Goal: Contribute content: Contribute content

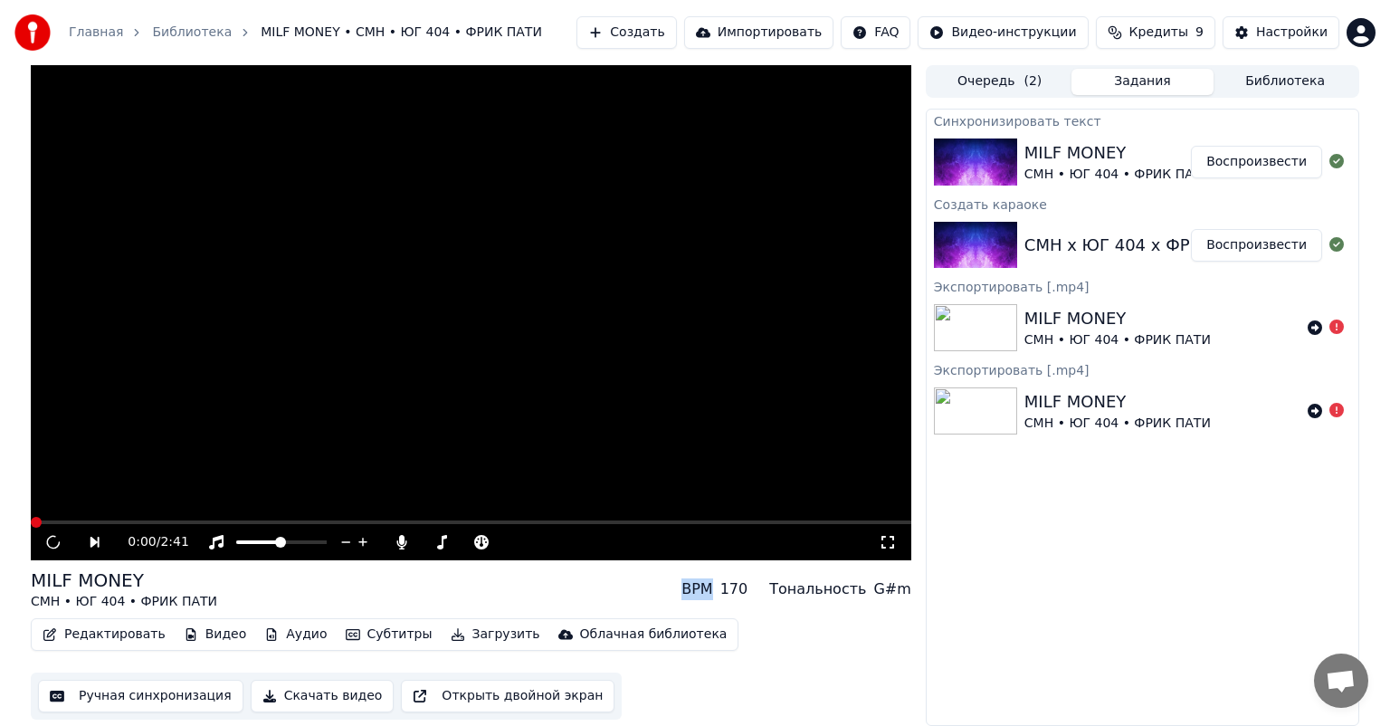
click at [958, 174] on img at bounding box center [975, 161] width 83 height 47
click at [1245, 165] on button "Воспроизвести" at bounding box center [1256, 162] width 131 height 33
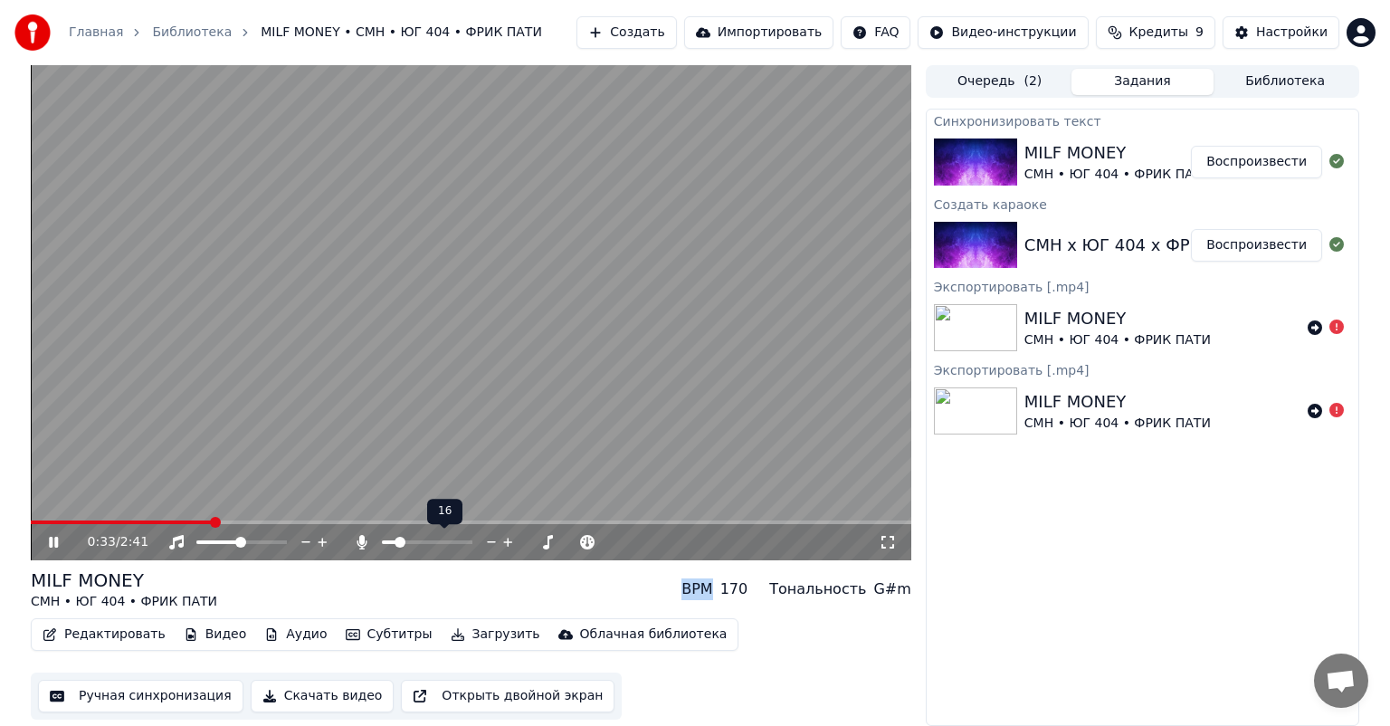
click at [395, 543] on span at bounding box center [399, 541] width 11 height 11
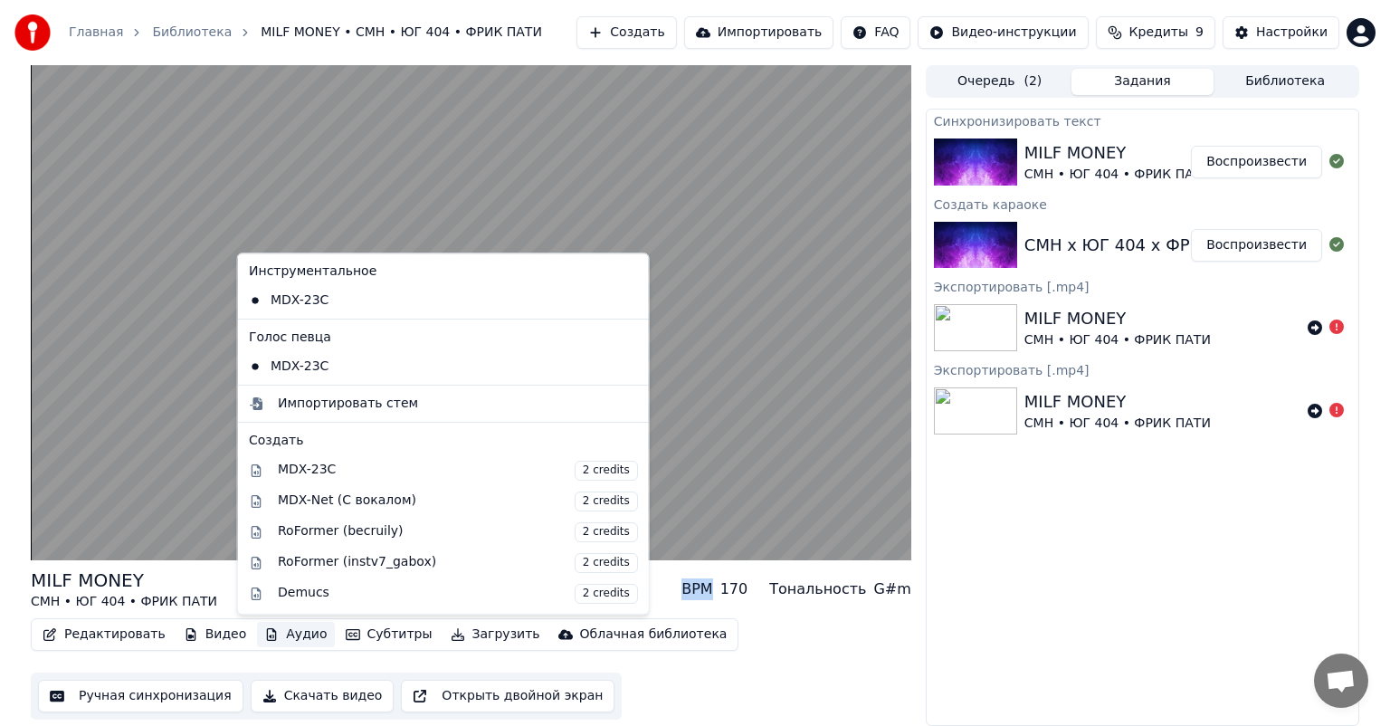
click at [271, 635] on button "Аудио" at bounding box center [295, 634] width 77 height 25
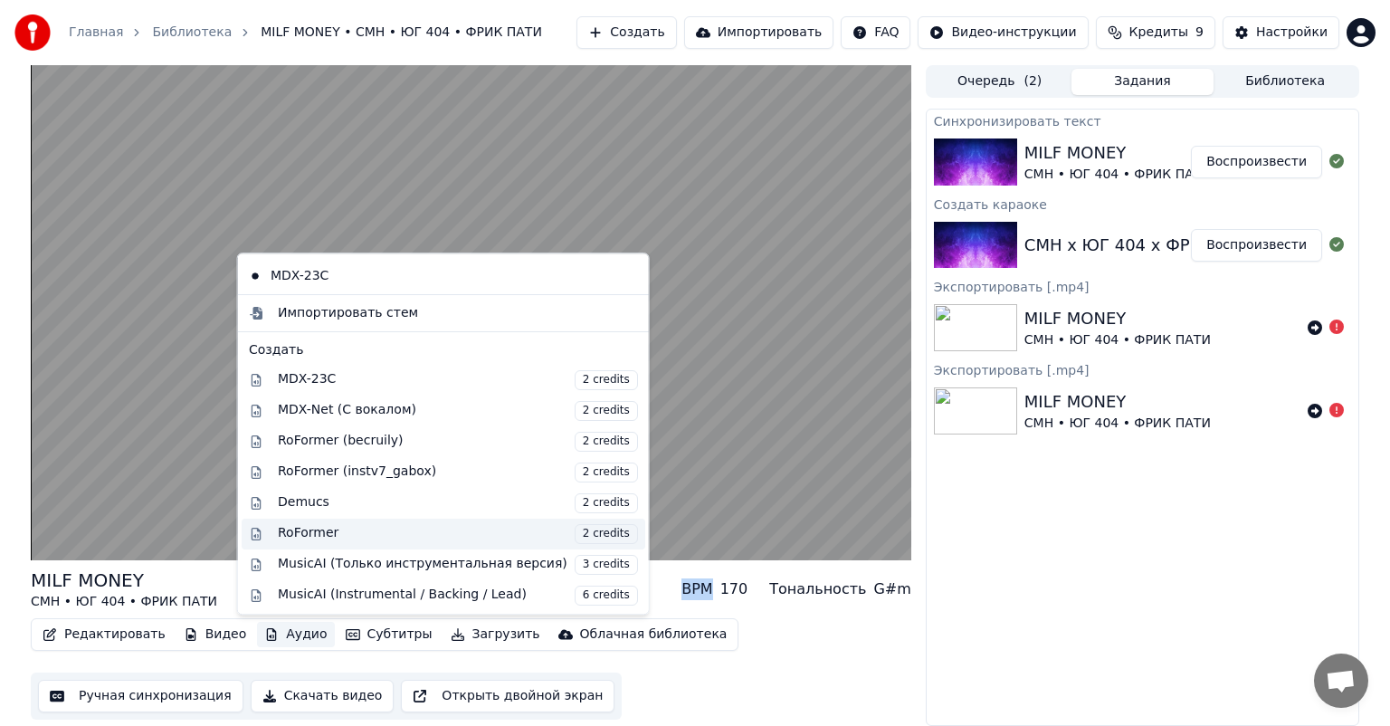
scroll to position [183, 0]
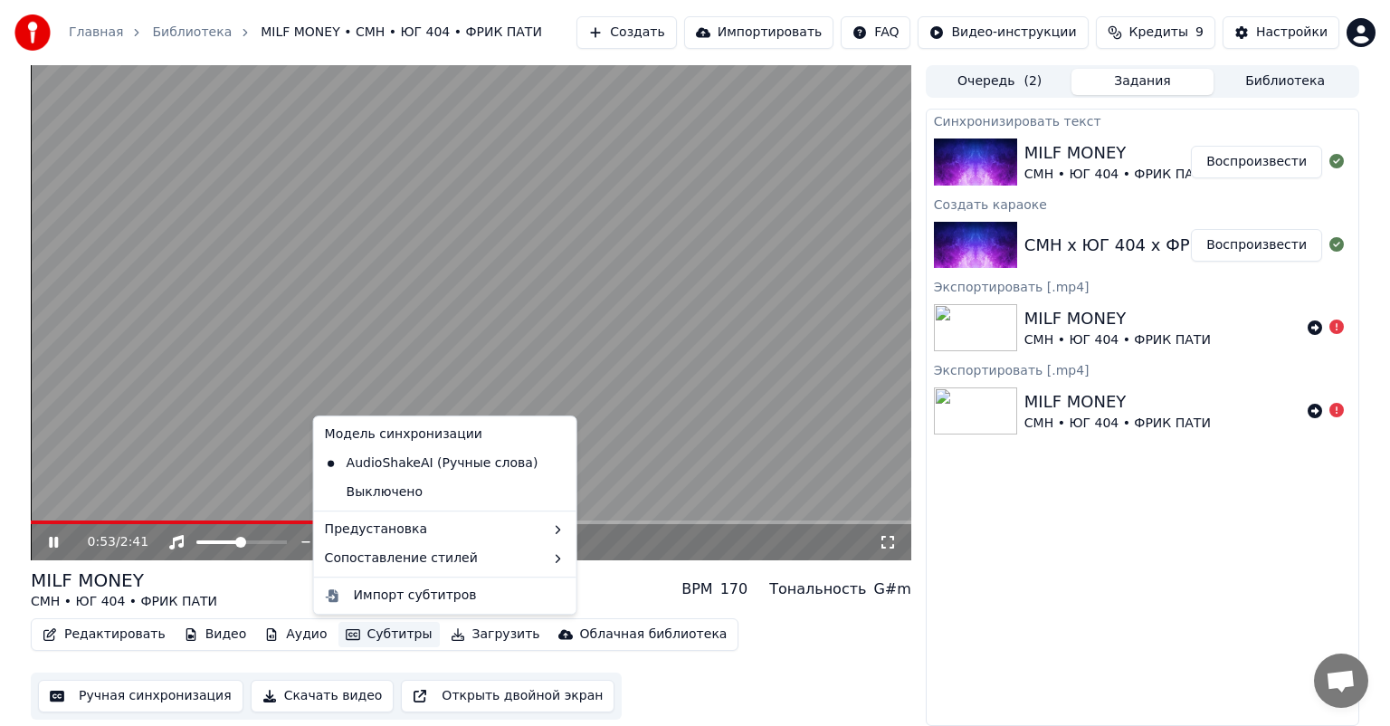
click at [981, 590] on div "Синхронизировать текст MILF MONEY CMH • ЮГ 404 • ФРИК ПАТИ Воспроизвести Создат…" at bounding box center [1141, 417] width 433 height 617
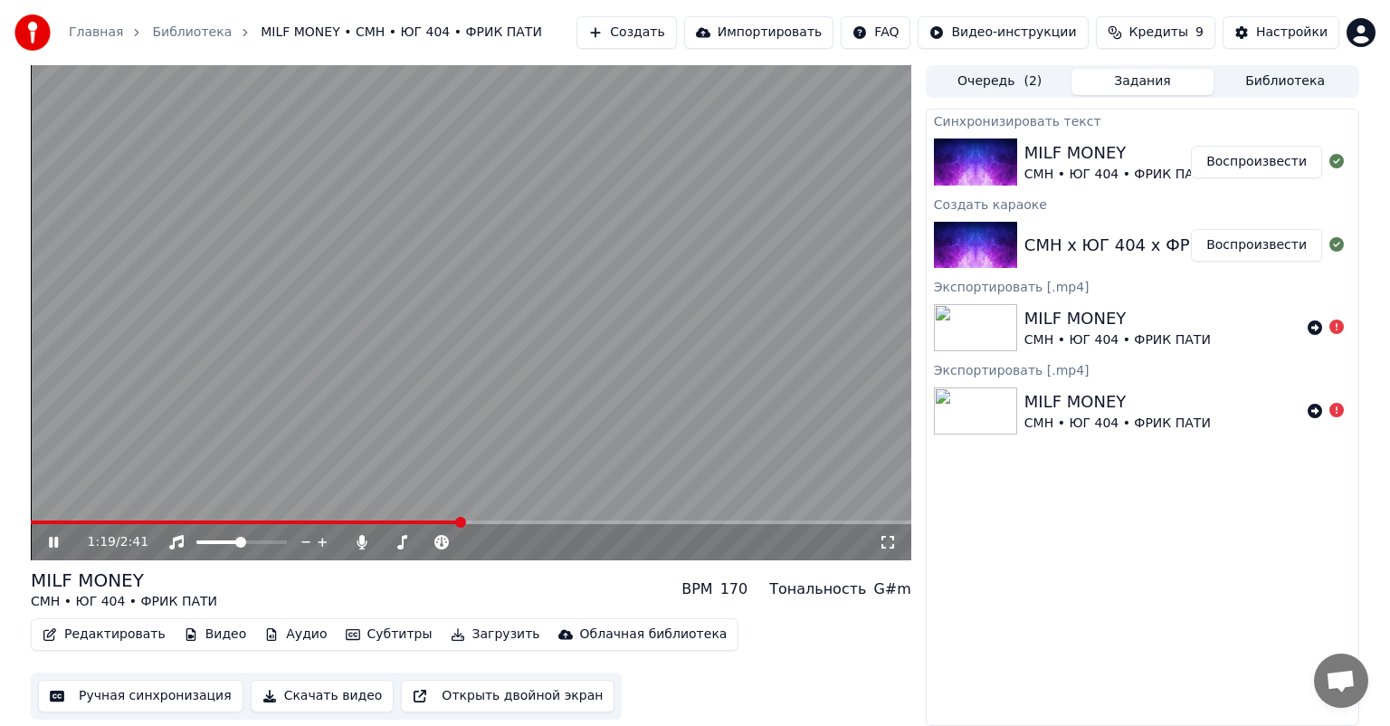
click at [718, 425] on video at bounding box center [471, 312] width 880 height 495
click at [139, 634] on button "Редактировать" at bounding box center [104, 634] width 138 height 25
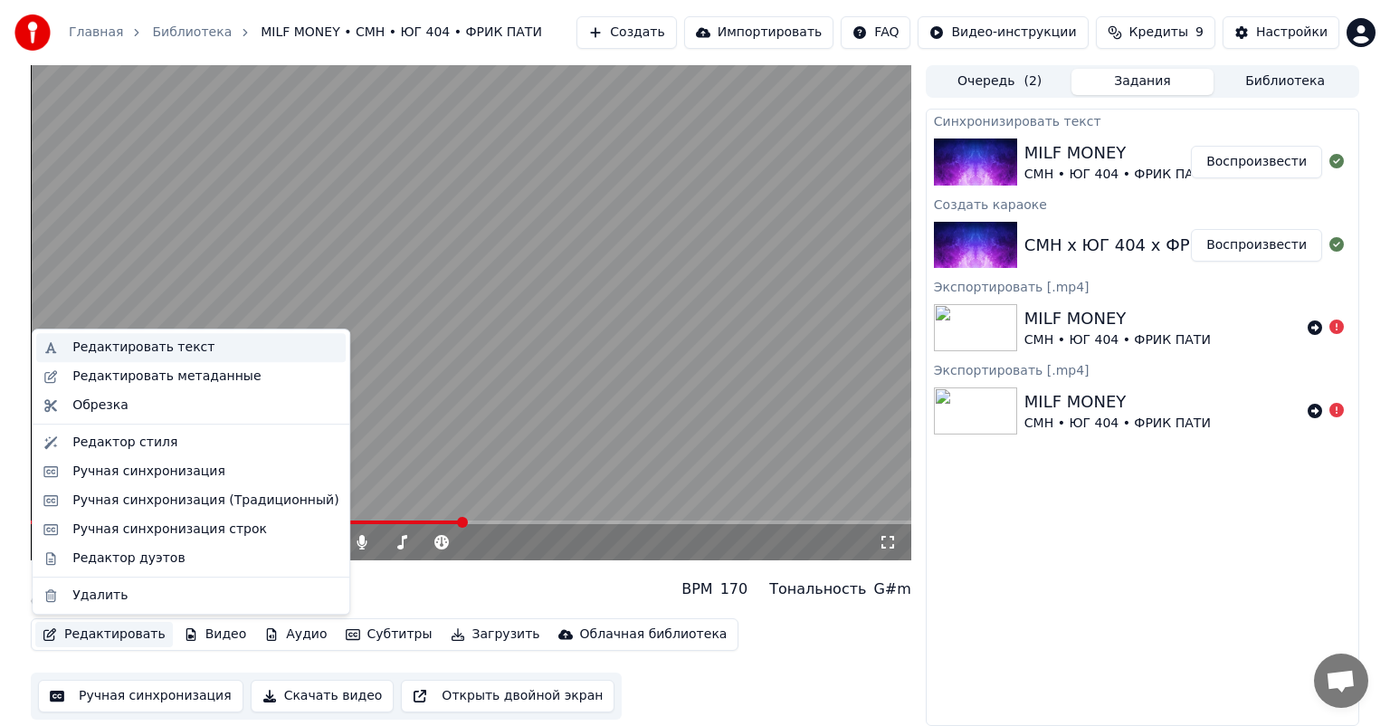
click at [156, 349] on div "Редактировать текст" at bounding box center [143, 347] width 142 height 18
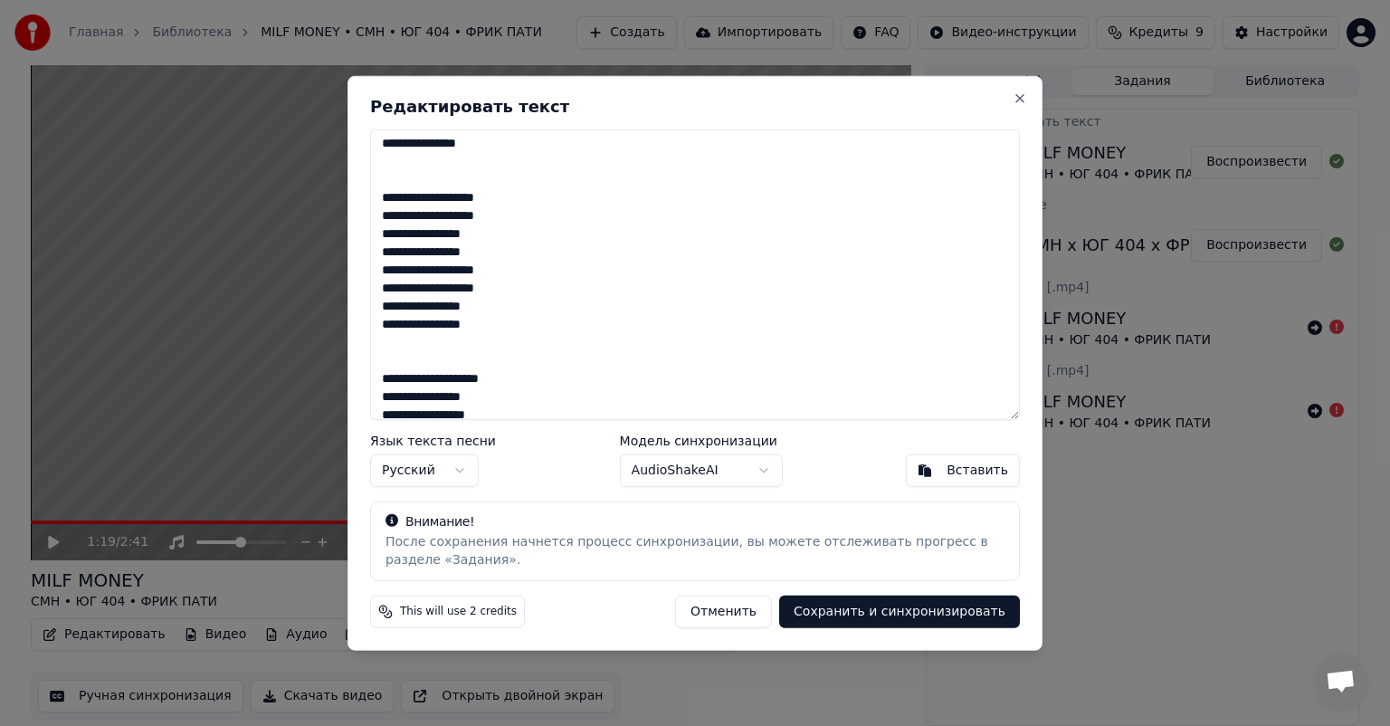
scroll to position [905, 0]
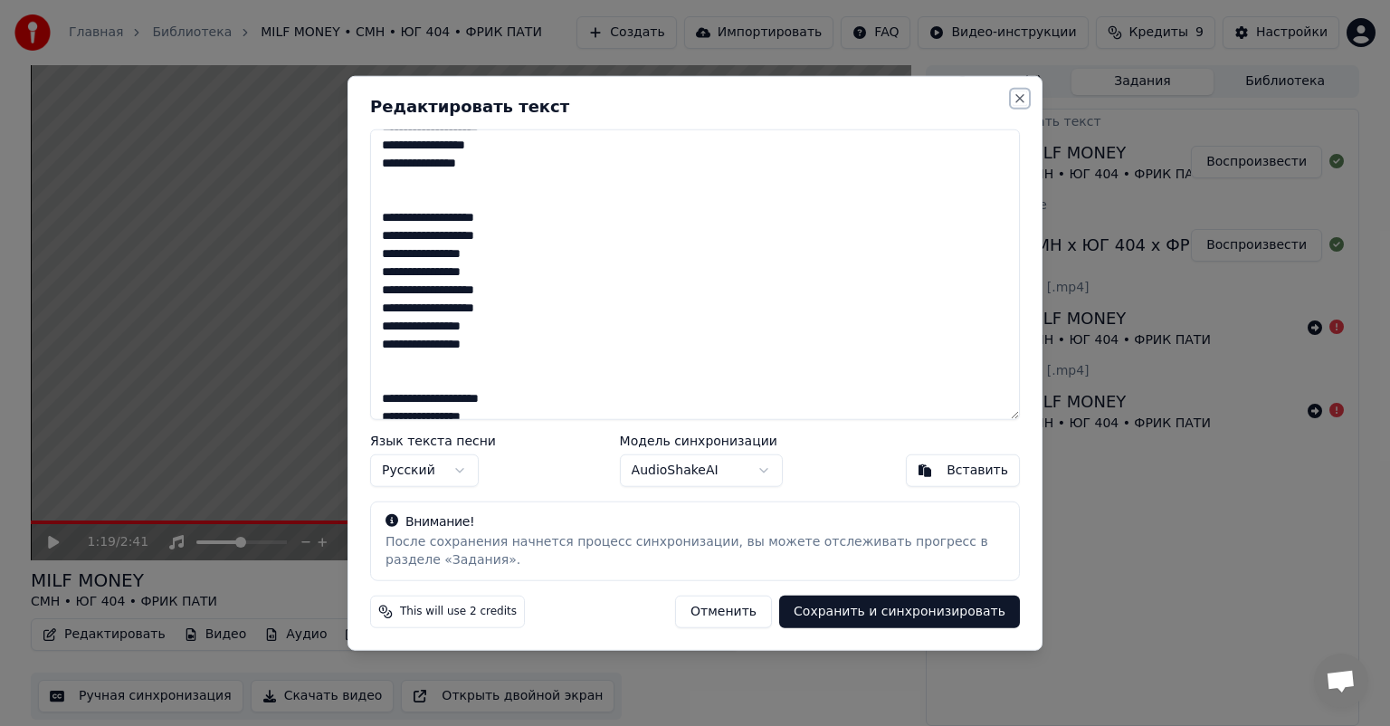
click at [1022, 100] on button "Close" at bounding box center [1019, 98] width 14 height 14
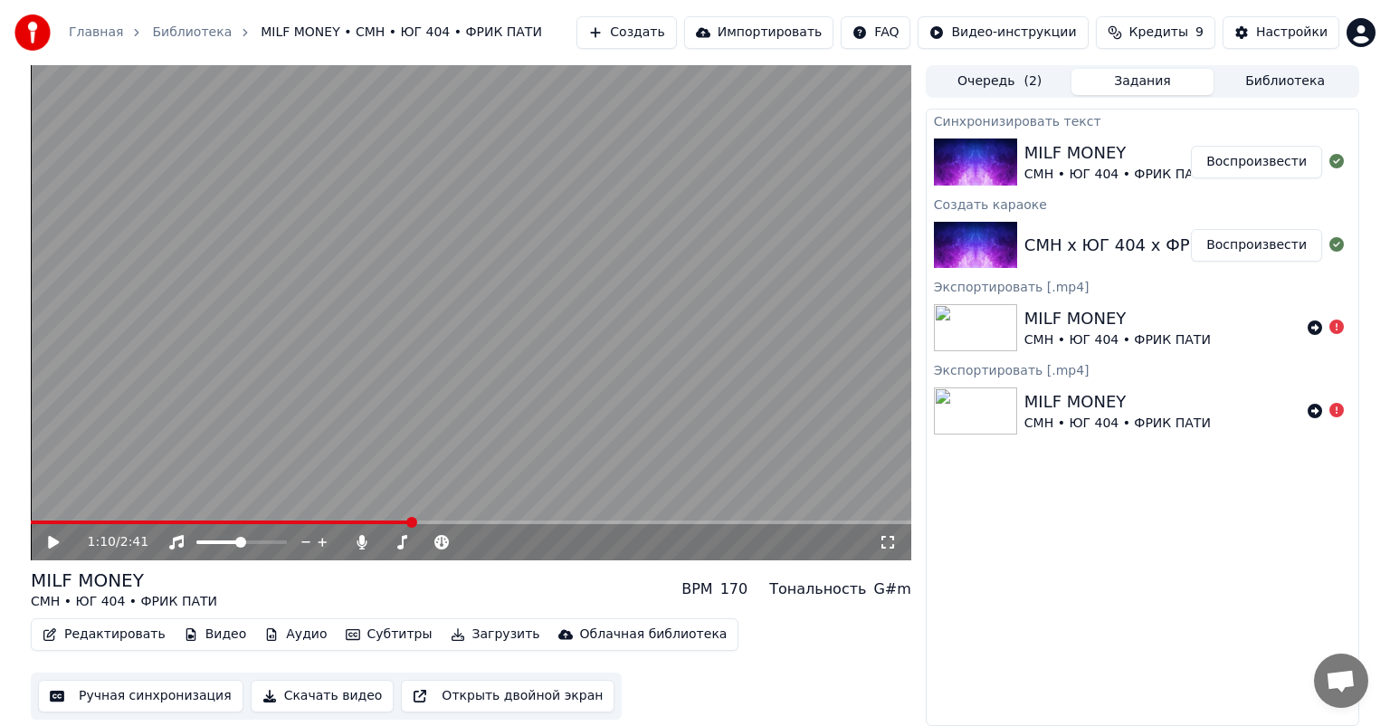
click at [411, 517] on span at bounding box center [411, 522] width 11 height 11
drag, startPoint x: 411, startPoint y: 514, endPoint x: 395, endPoint y: 514, distance: 15.4
click at [396, 514] on video at bounding box center [471, 312] width 880 height 495
click at [398, 517] on video at bounding box center [471, 312] width 880 height 495
click at [394, 521] on span at bounding box center [223, 522] width 384 height 4
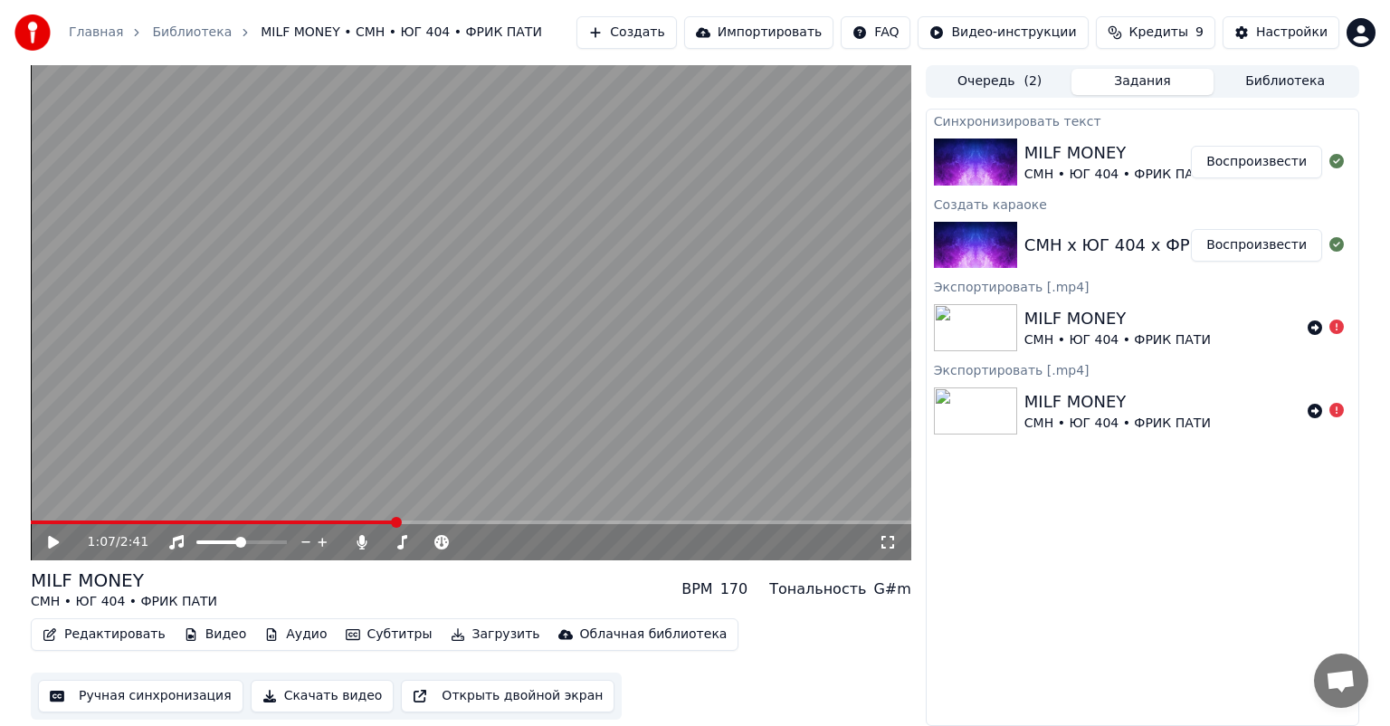
click at [386, 431] on video at bounding box center [471, 312] width 880 height 495
click at [230, 437] on video at bounding box center [471, 312] width 880 height 495
click at [264, 403] on video at bounding box center [471, 312] width 880 height 495
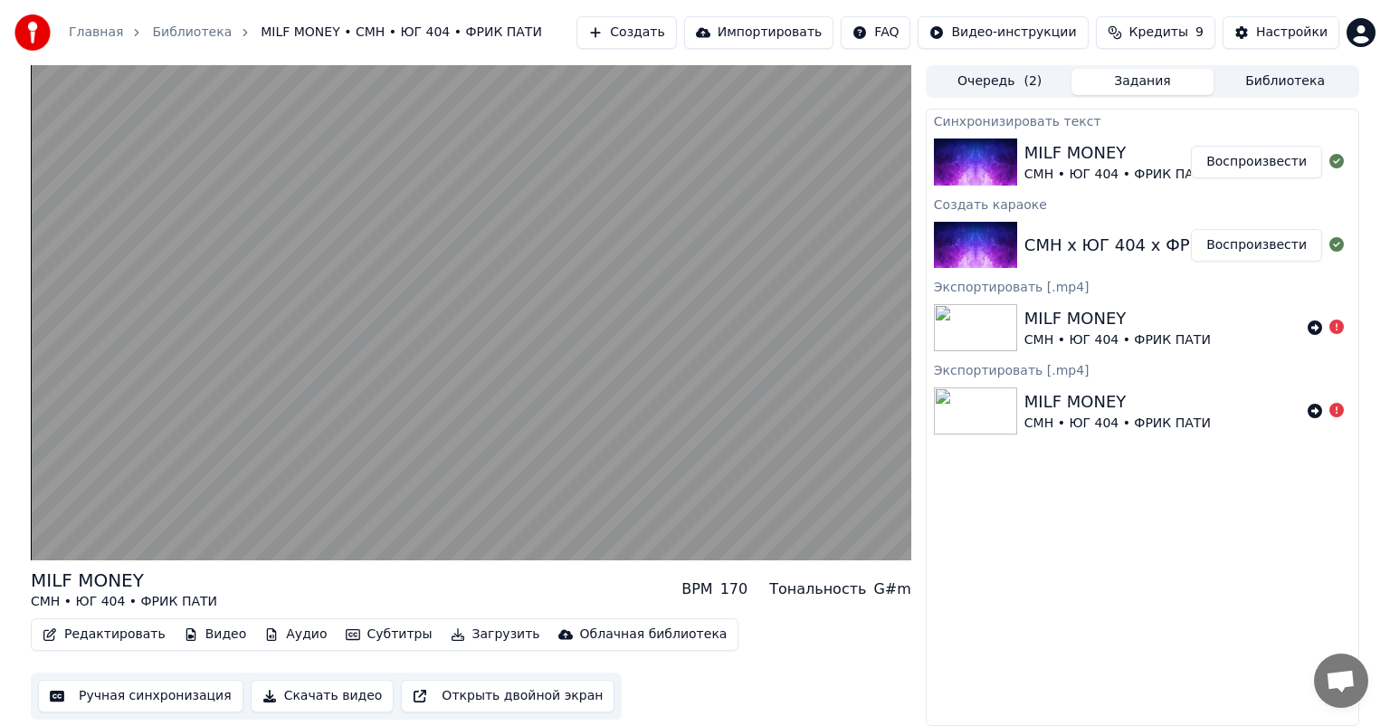
click at [264, 403] on video at bounding box center [471, 312] width 880 height 495
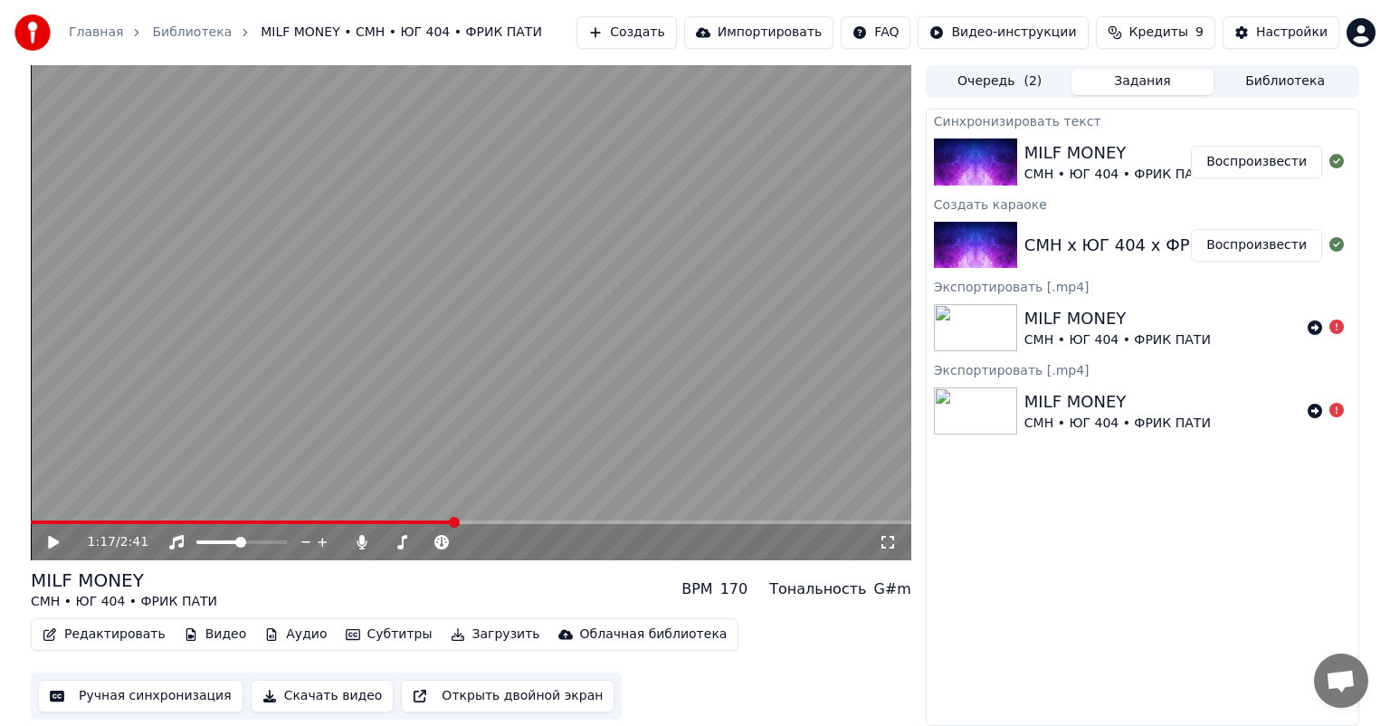
click at [130, 639] on button "Редактировать" at bounding box center [104, 634] width 138 height 25
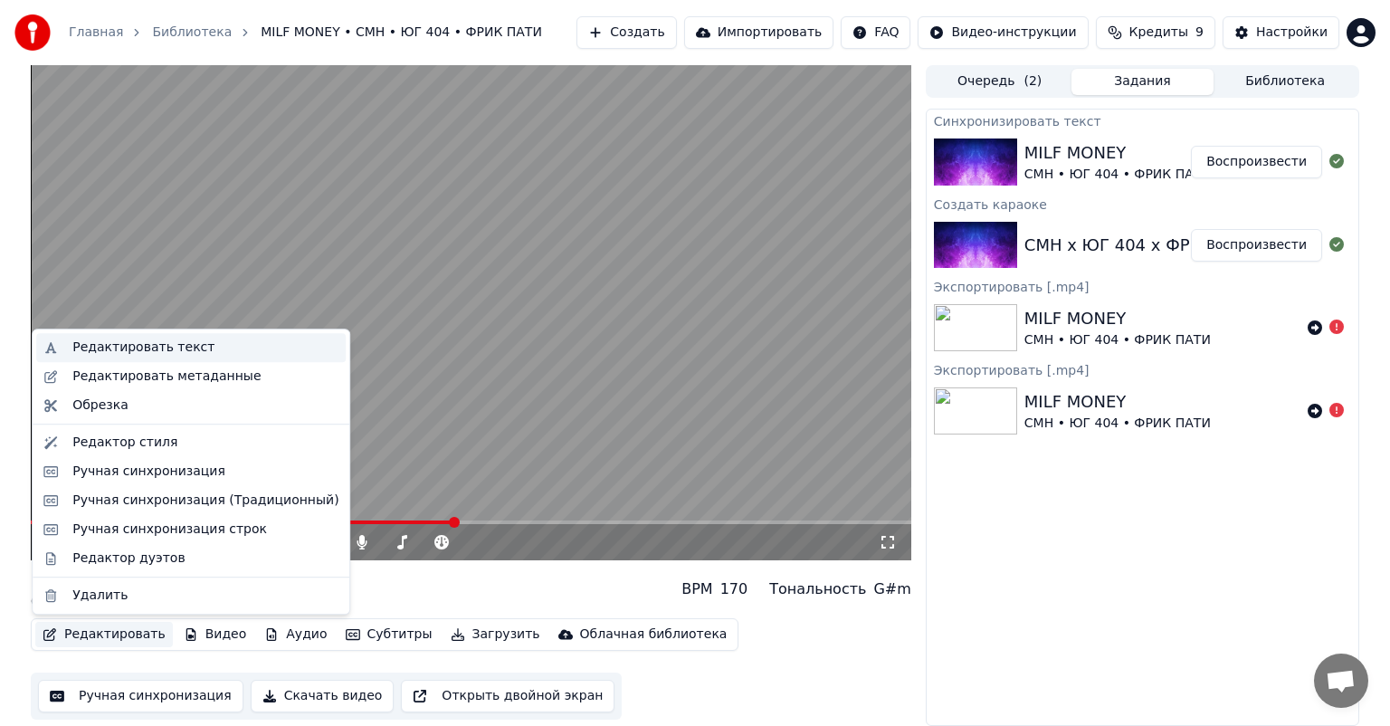
click at [181, 347] on div "Редактировать текст" at bounding box center [143, 347] width 142 height 18
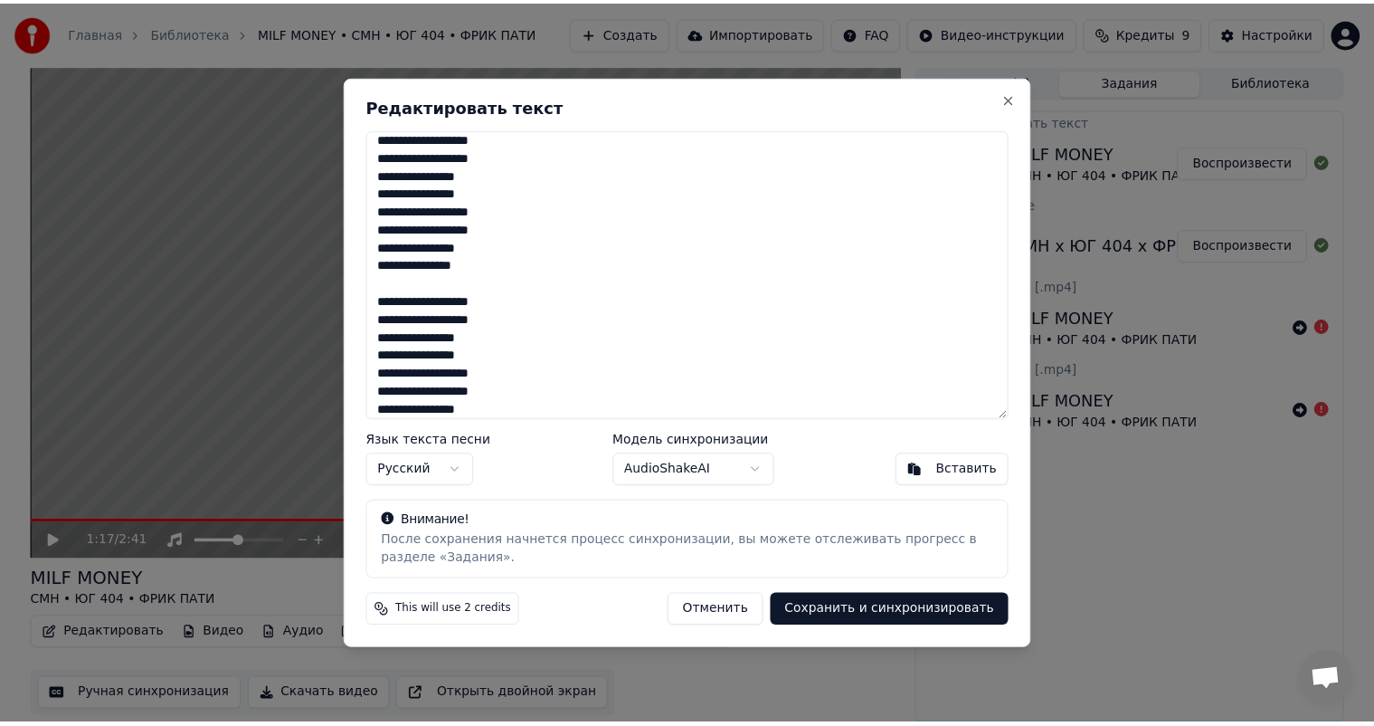
scroll to position [1842, 0]
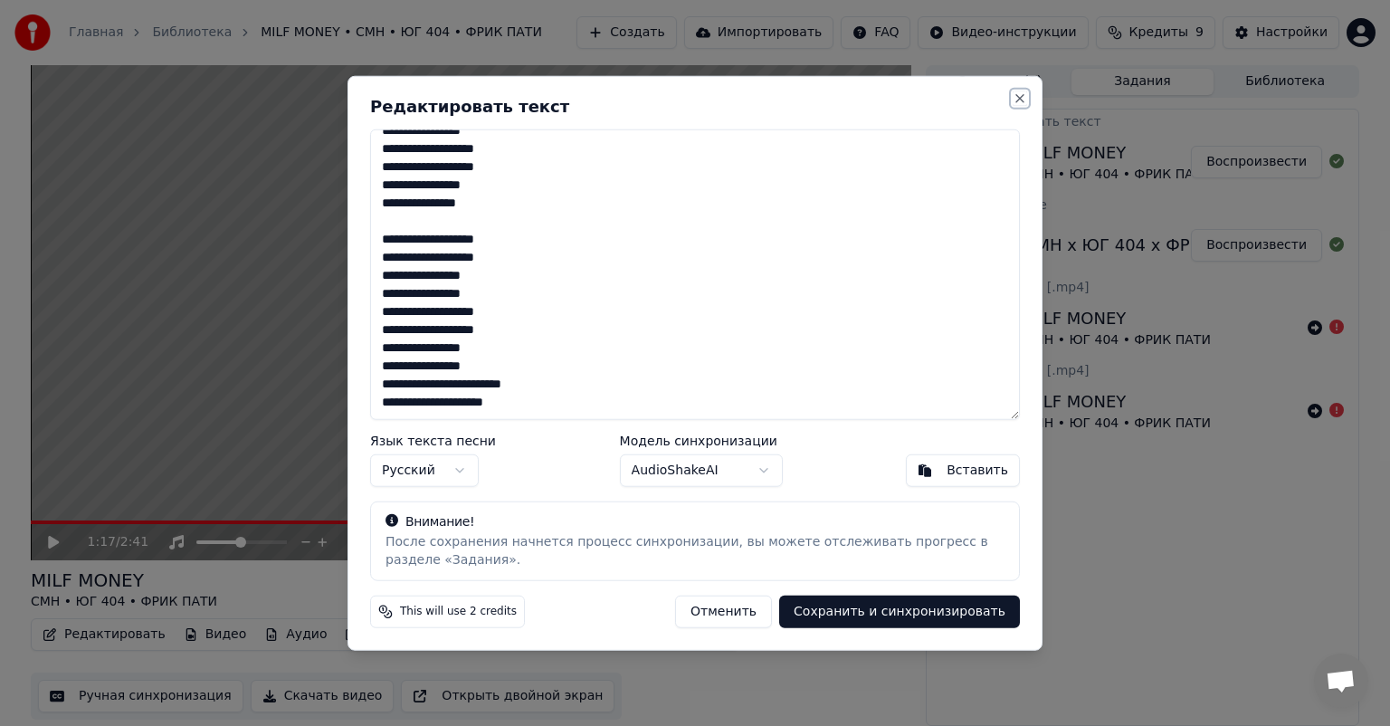
click at [1024, 104] on button "Close" at bounding box center [1019, 98] width 14 height 14
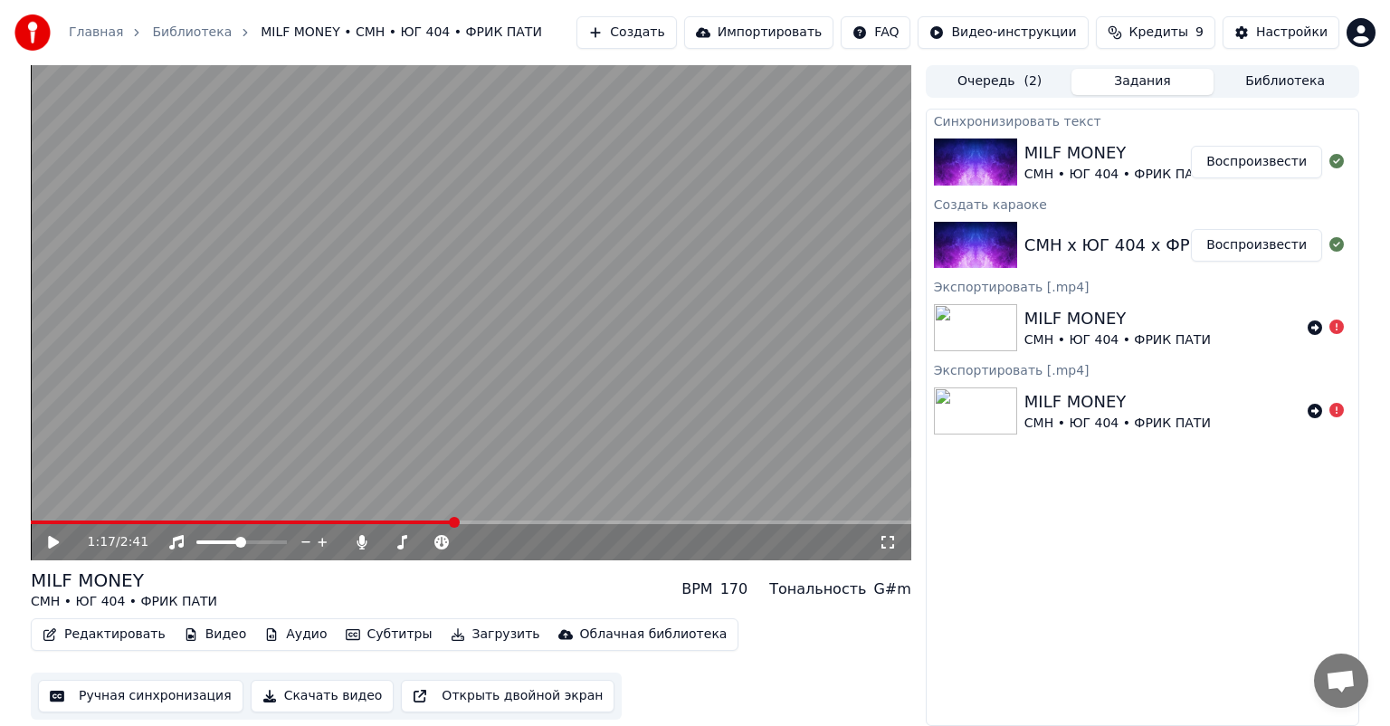
click at [536, 369] on video at bounding box center [471, 312] width 880 height 495
click at [391, 546] on span at bounding box center [395, 541] width 11 height 11
click at [858, 522] on span at bounding box center [471, 522] width 880 height 4
click at [836, 521] on span at bounding box center [455, 522] width 849 height 4
click at [764, 521] on span at bounding box center [435, 522] width 808 height 4
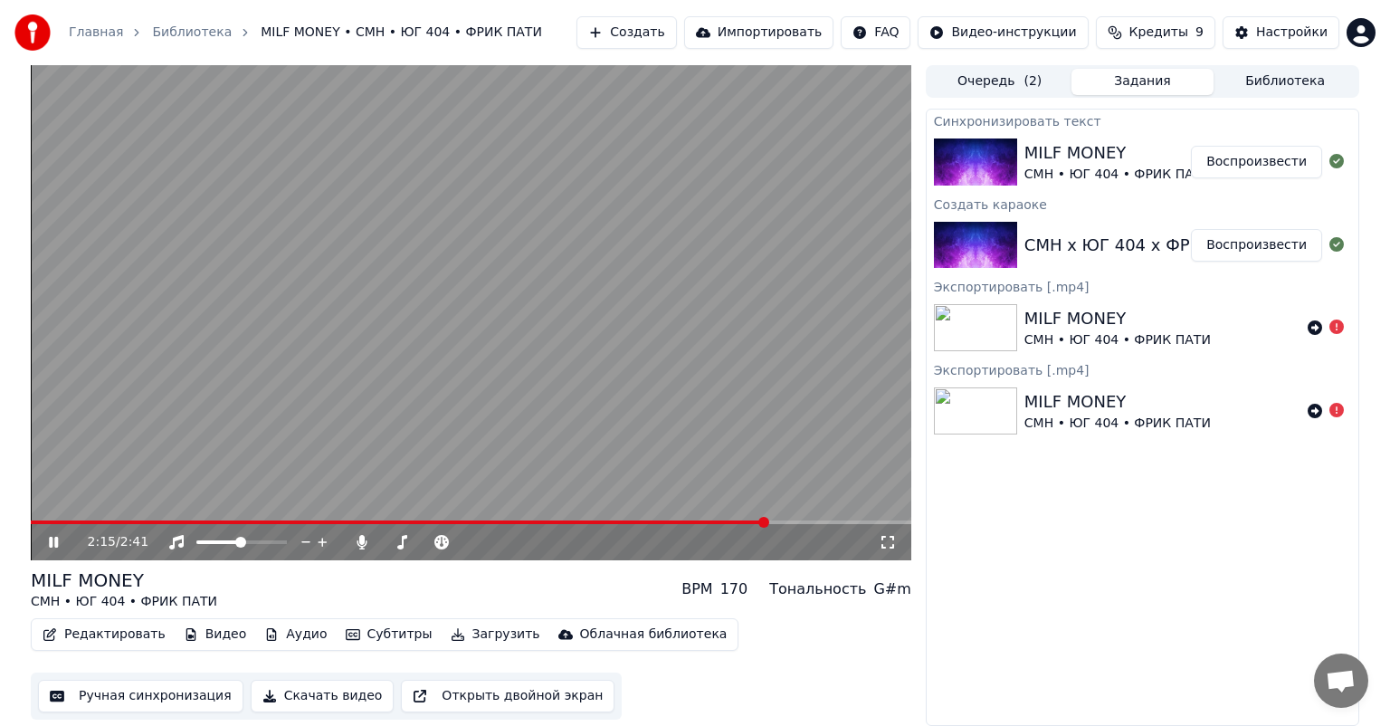
click at [720, 520] on span at bounding box center [399, 522] width 736 height 4
click at [604, 417] on video at bounding box center [471, 312] width 880 height 495
click at [219, 696] on button "Ручная синхронизация" at bounding box center [140, 695] width 205 height 33
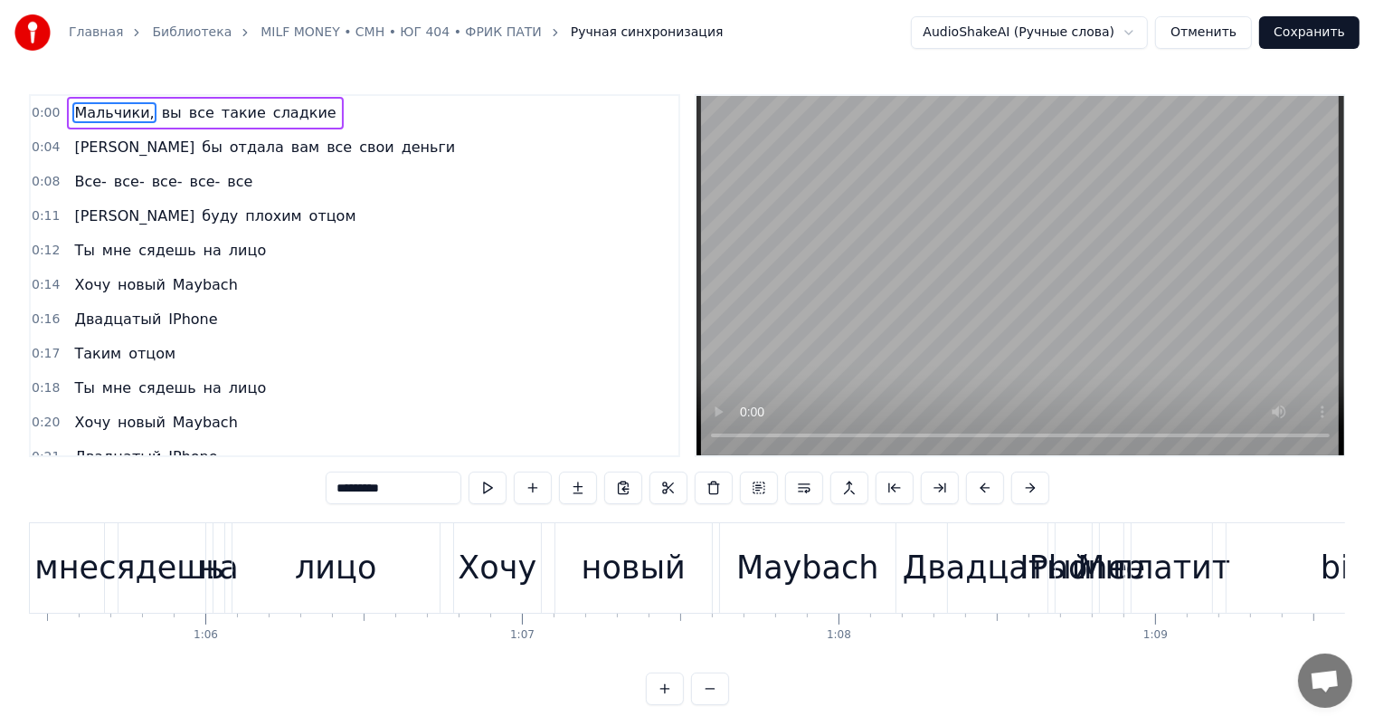
scroll to position [0, 20807]
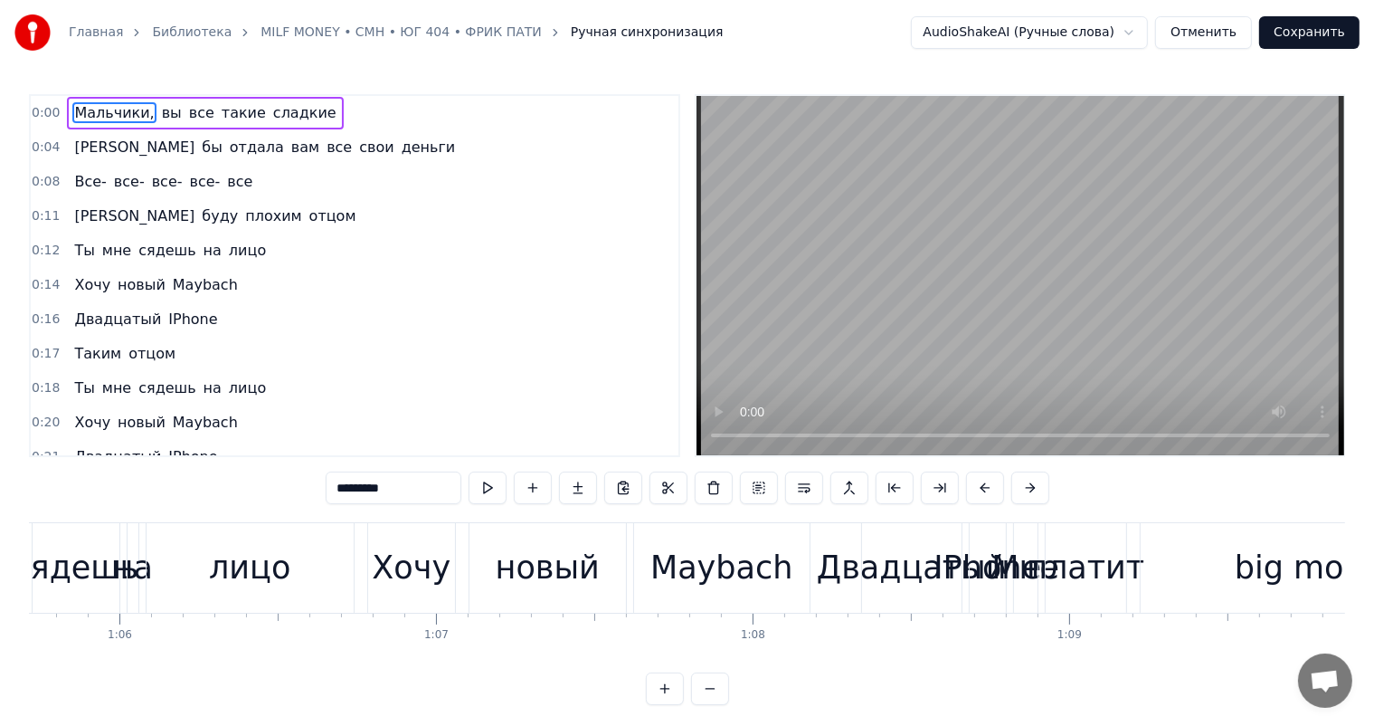
click at [587, 641] on div "Мальчики, вы все такие сладкие Я бы отдала вам все свои деньги Все- все- все- в…" at bounding box center [687, 590] width 1316 height 136
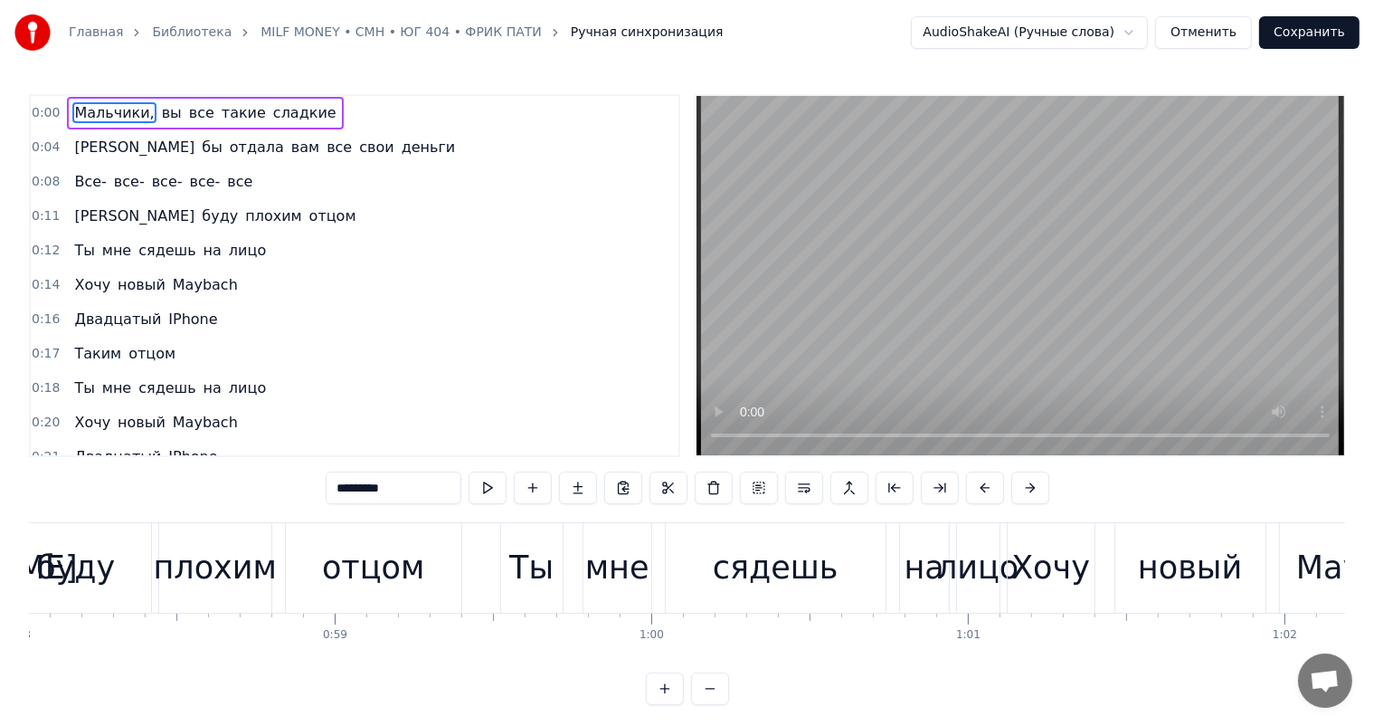
scroll to position [0, 18263]
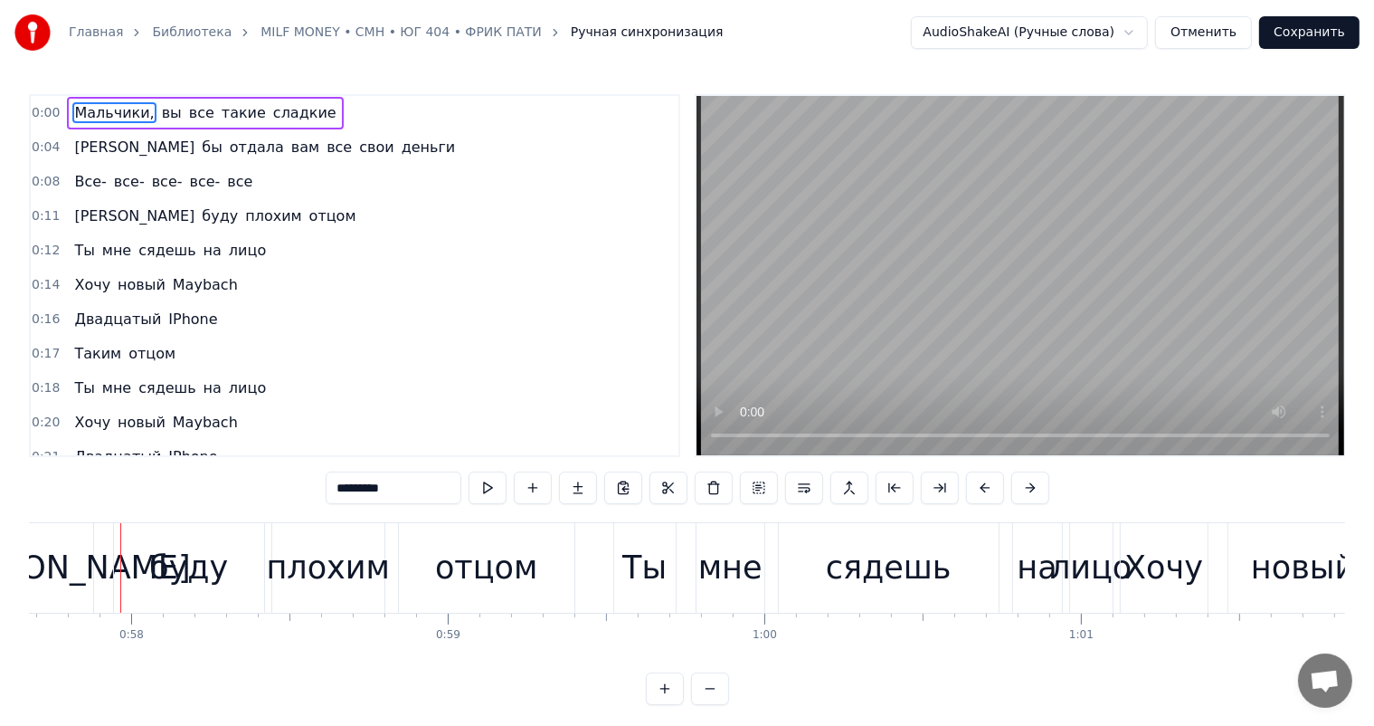
click at [930, 346] on video at bounding box center [1021, 275] width 648 height 359
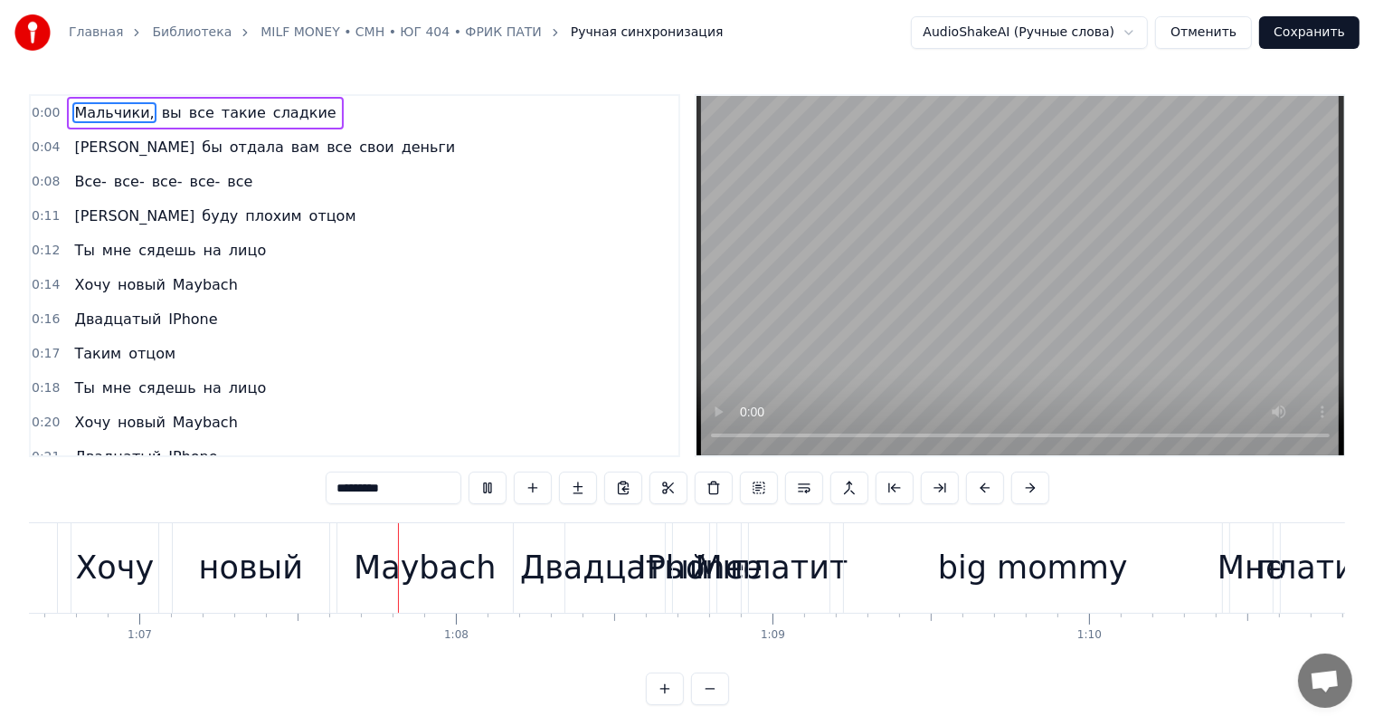
scroll to position [0, 21161]
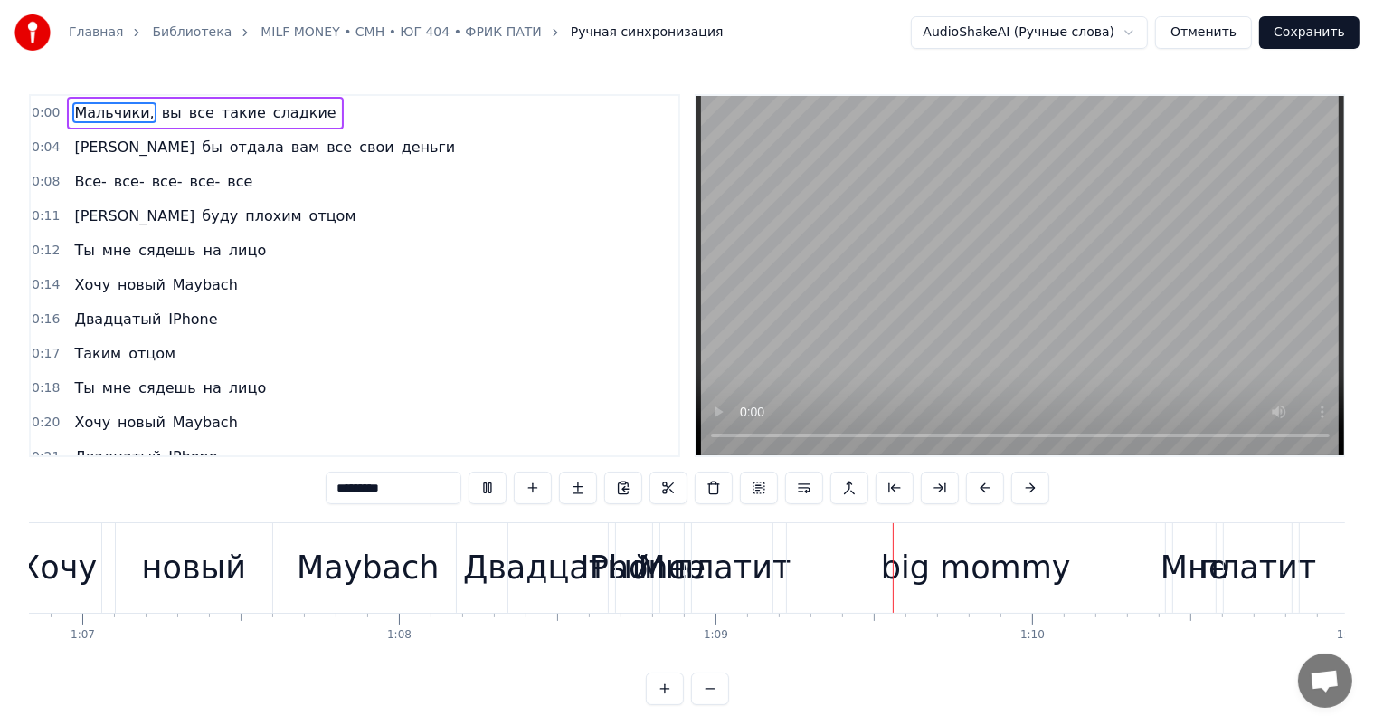
click at [946, 326] on video at bounding box center [1021, 275] width 648 height 359
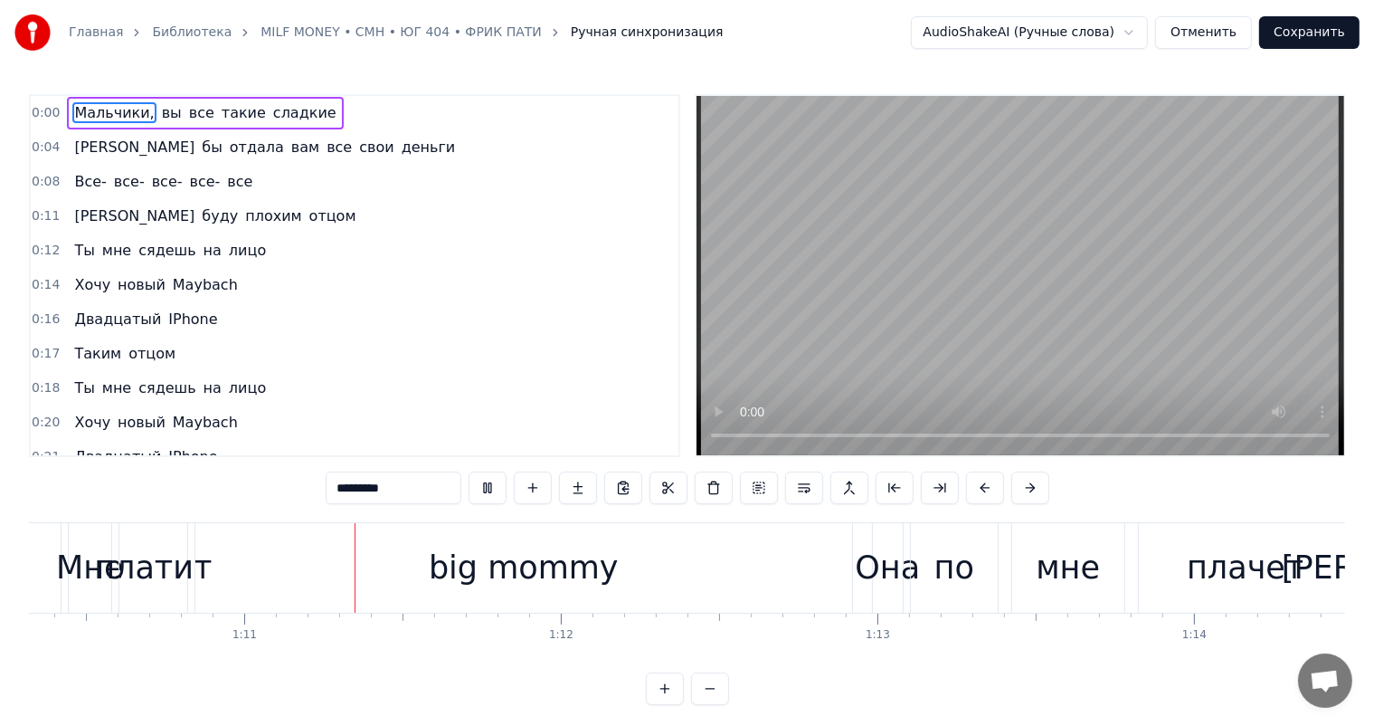
scroll to position [0, 22297]
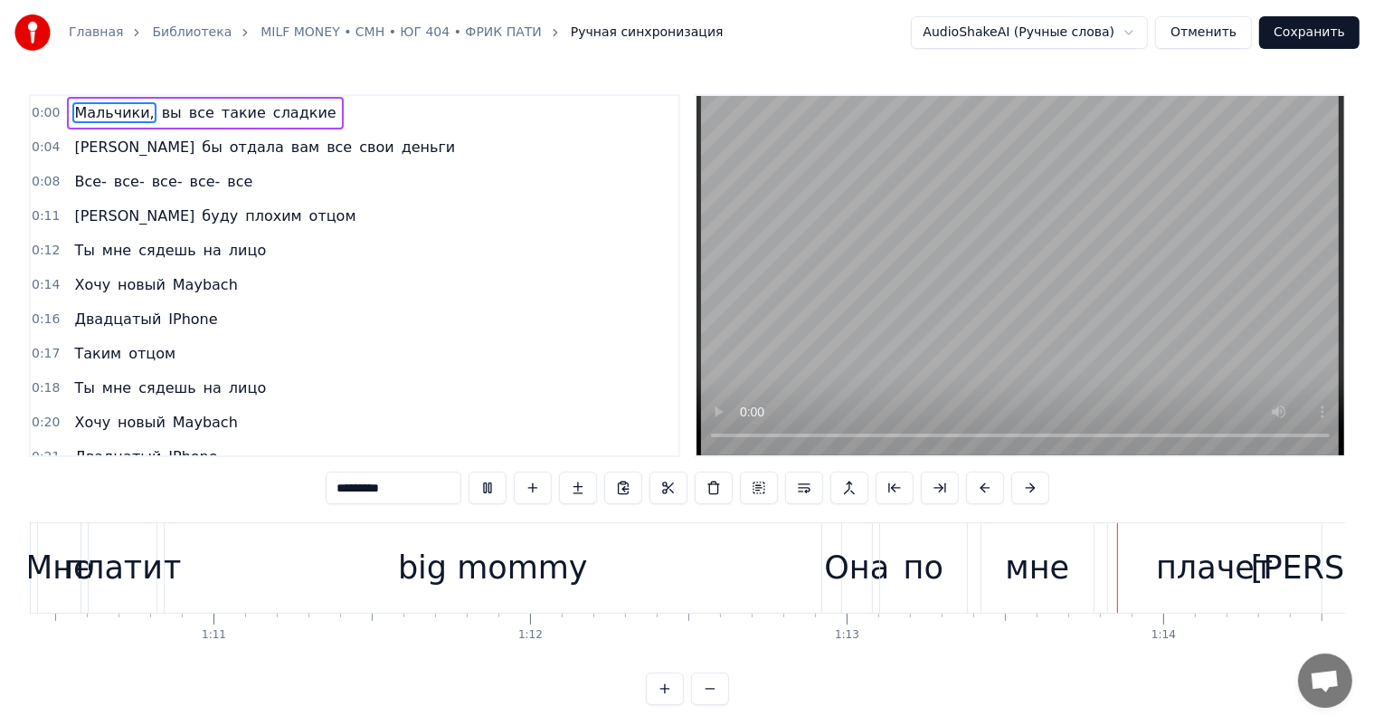
click at [946, 326] on video at bounding box center [1021, 275] width 648 height 359
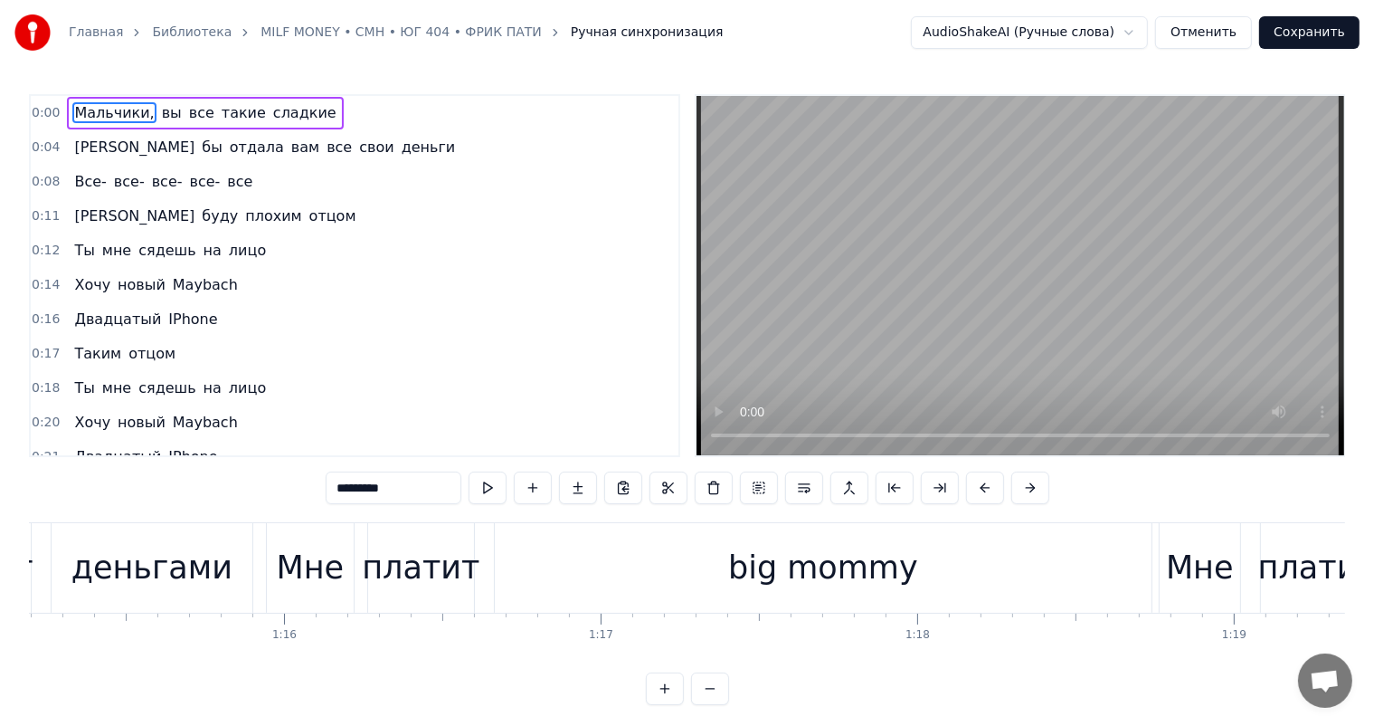
scroll to position [0, 23896]
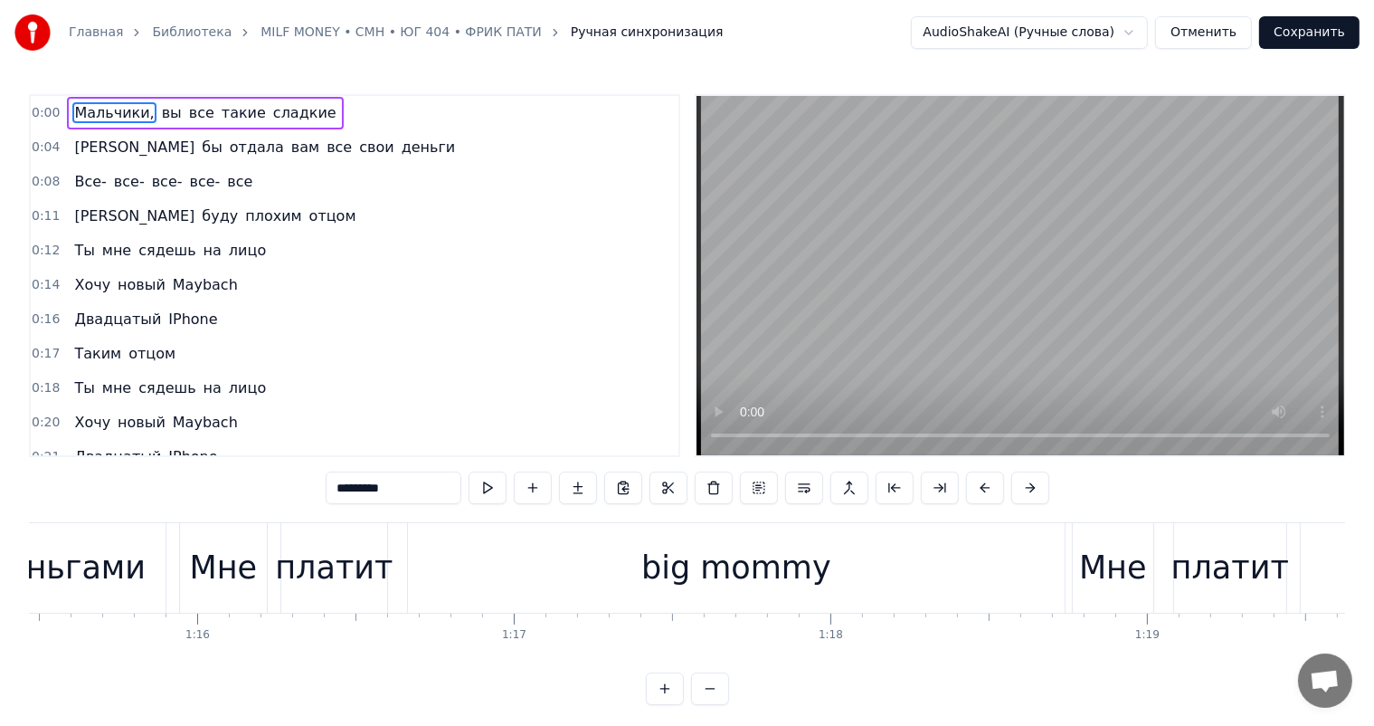
click at [866, 308] on video at bounding box center [1021, 275] width 648 height 359
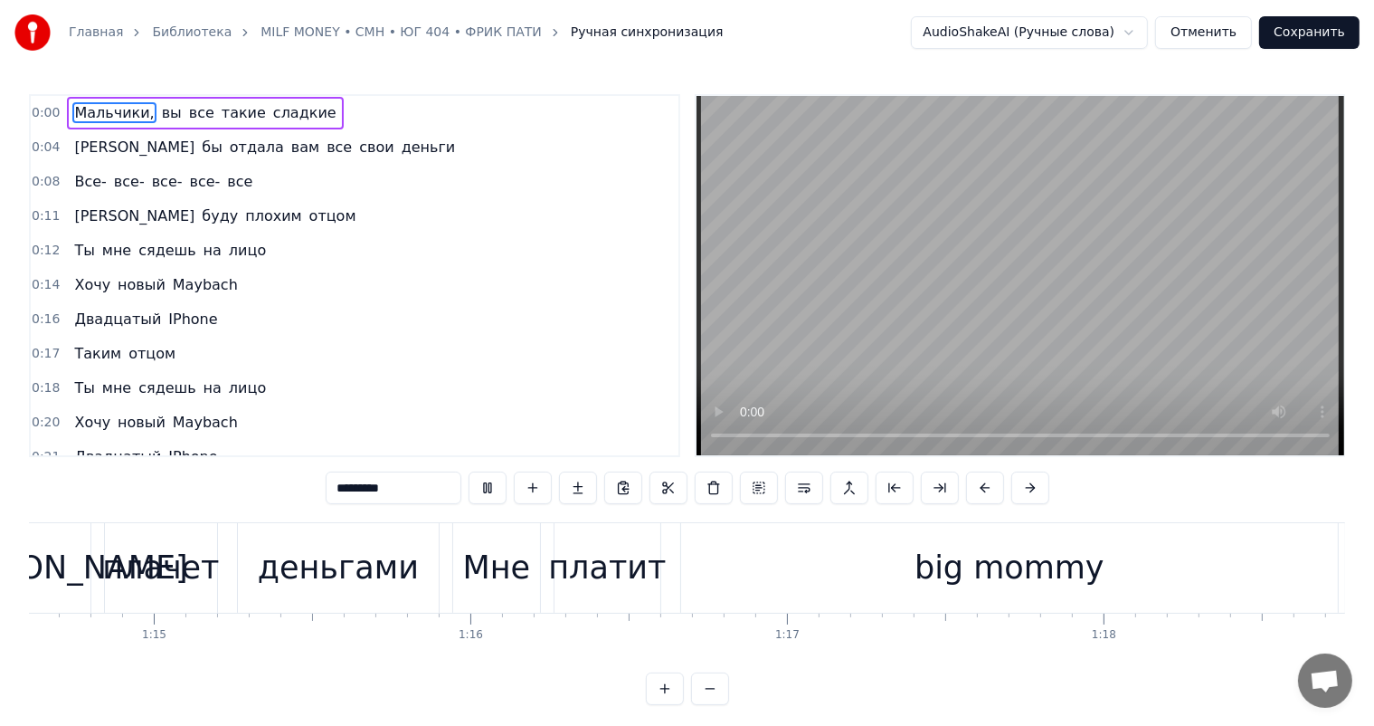
scroll to position [0, 23520]
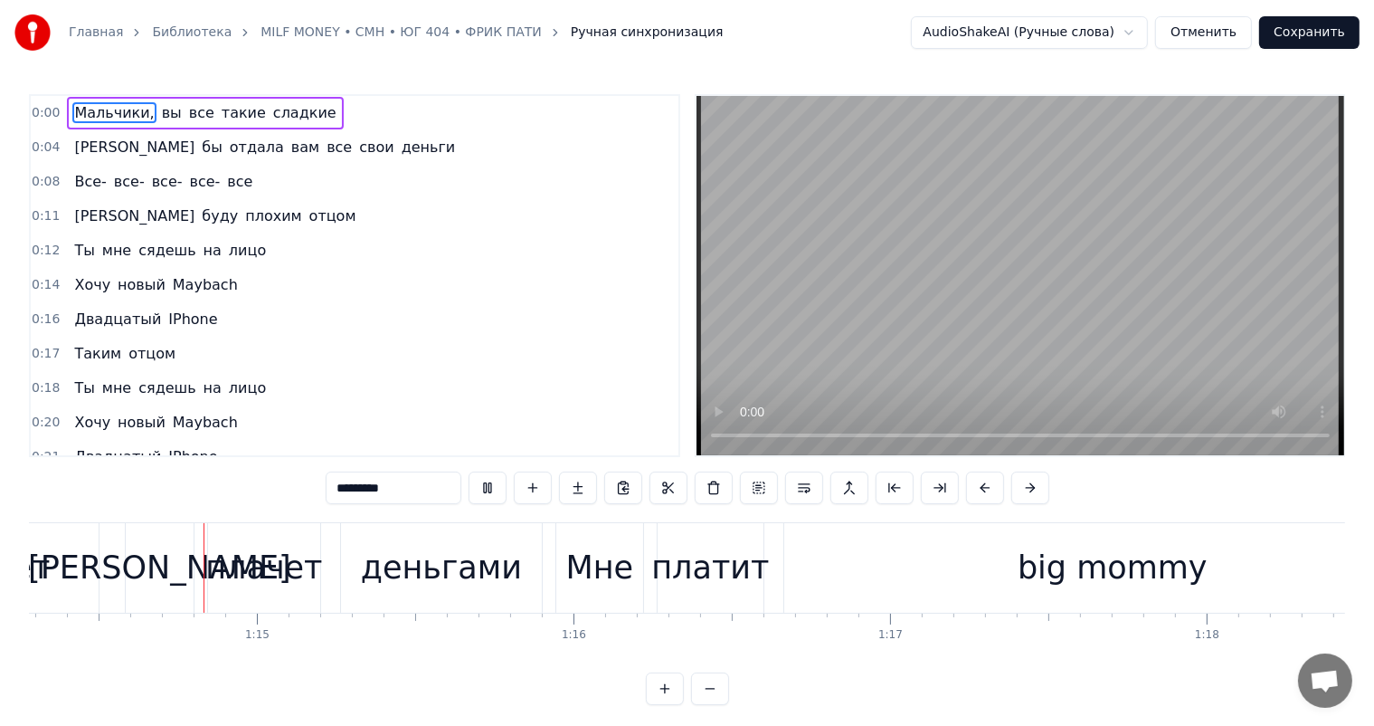
click at [866, 308] on video at bounding box center [1021, 275] width 648 height 359
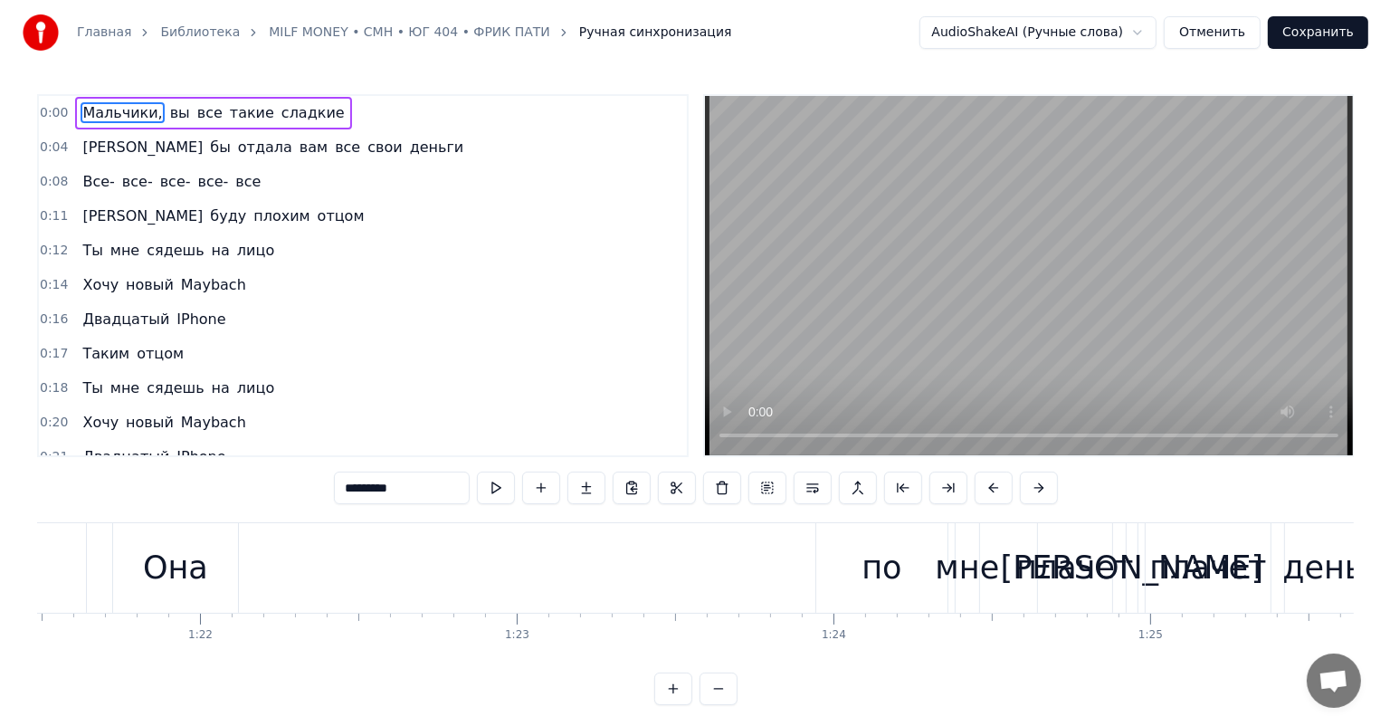
scroll to position [0, 25830]
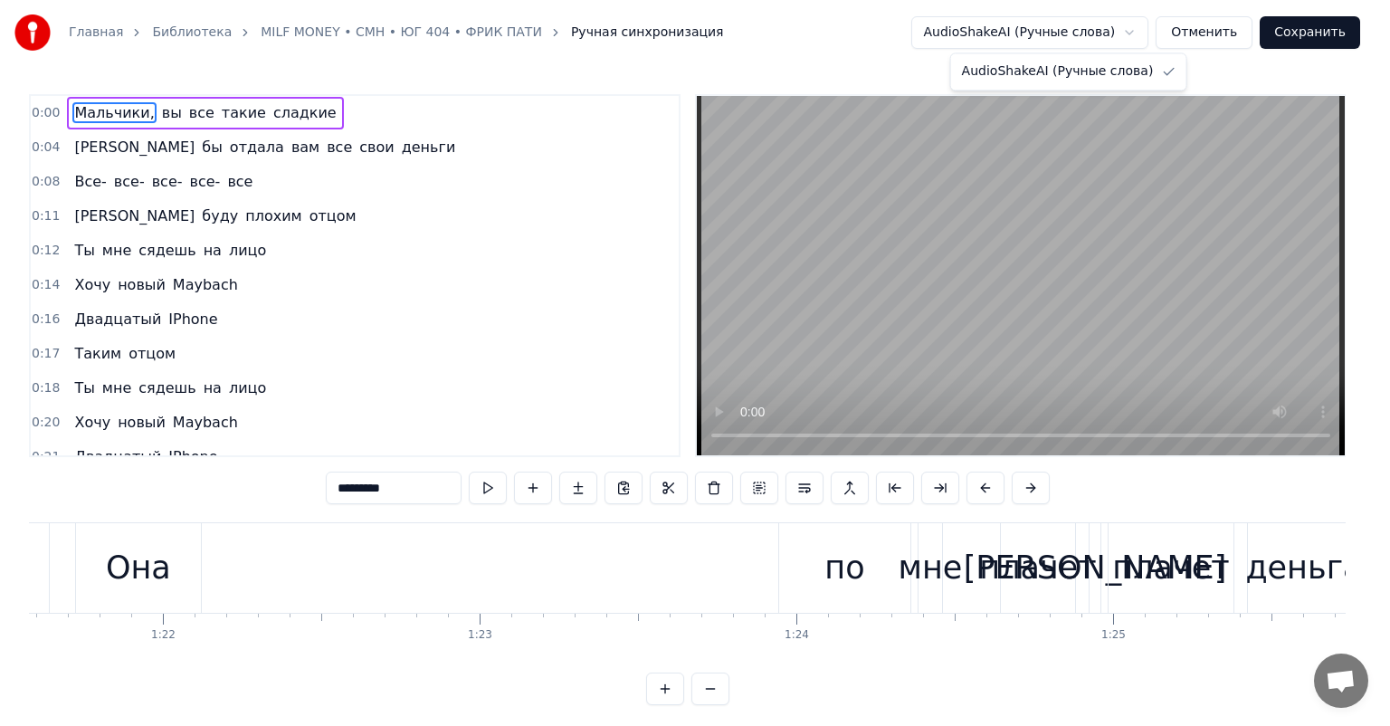
click at [1158, 40] on html "Главная Библиотека MILF MONEY • CMH • ЮГ 404 • [PERSON_NAME] синхронизация Audi…" at bounding box center [695, 367] width 1390 height 734
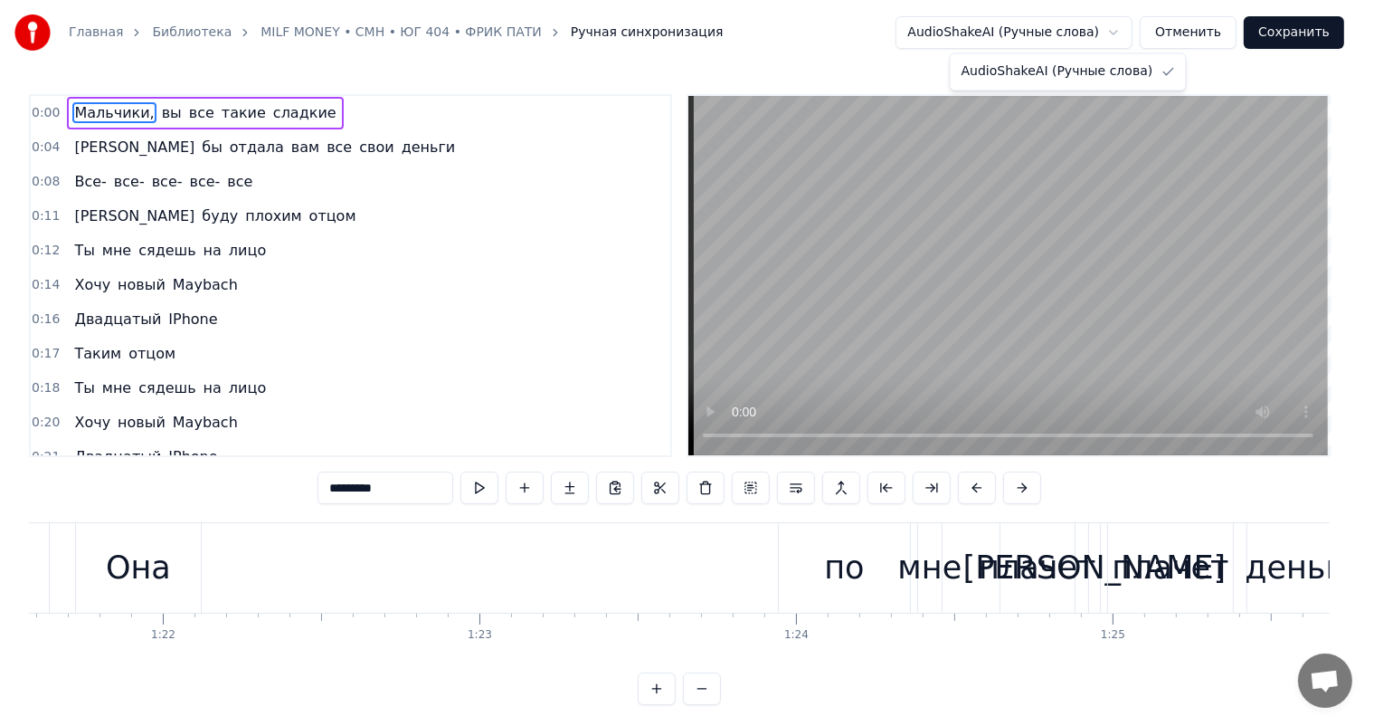
click at [1145, 33] on html "Главная Библиотека MILF MONEY • CMH • ЮГ 404 • [PERSON_NAME] синхронизация Audi…" at bounding box center [687, 367] width 1374 height 734
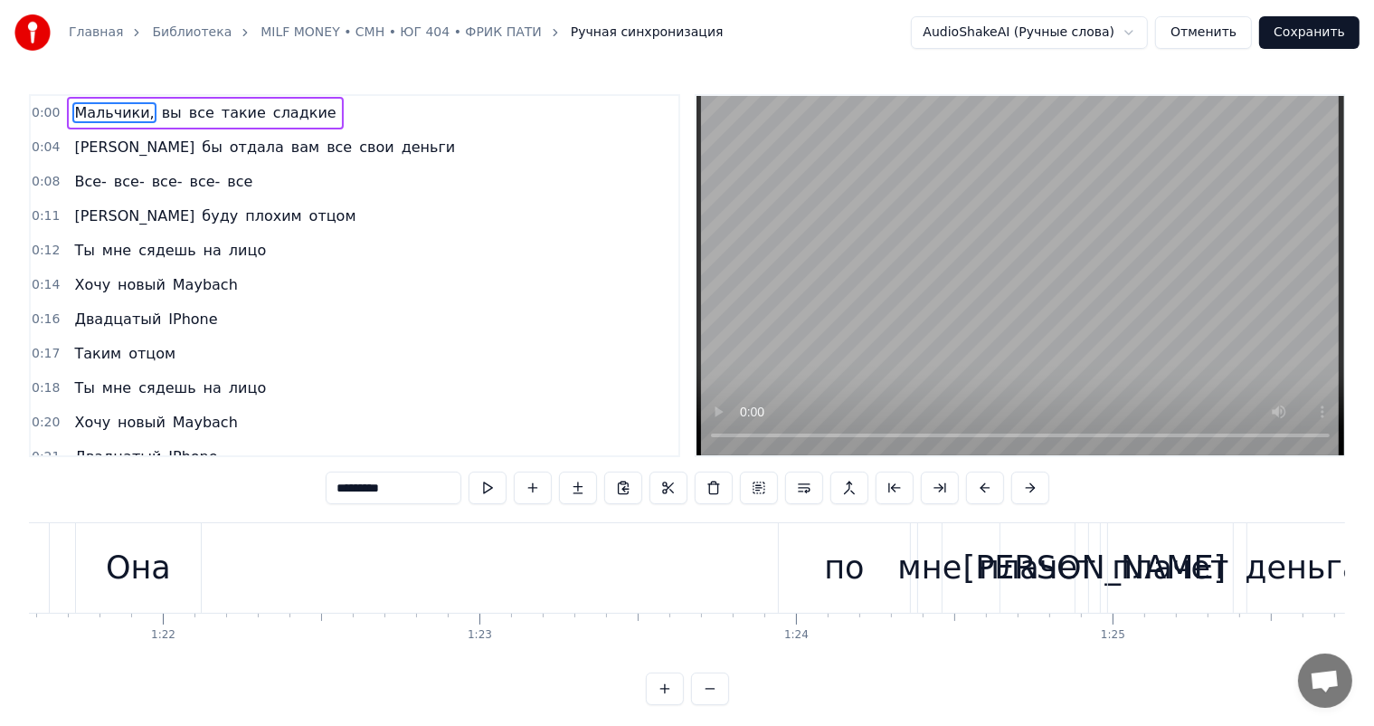
click at [1199, 33] on button "Отменить" at bounding box center [1203, 32] width 97 height 33
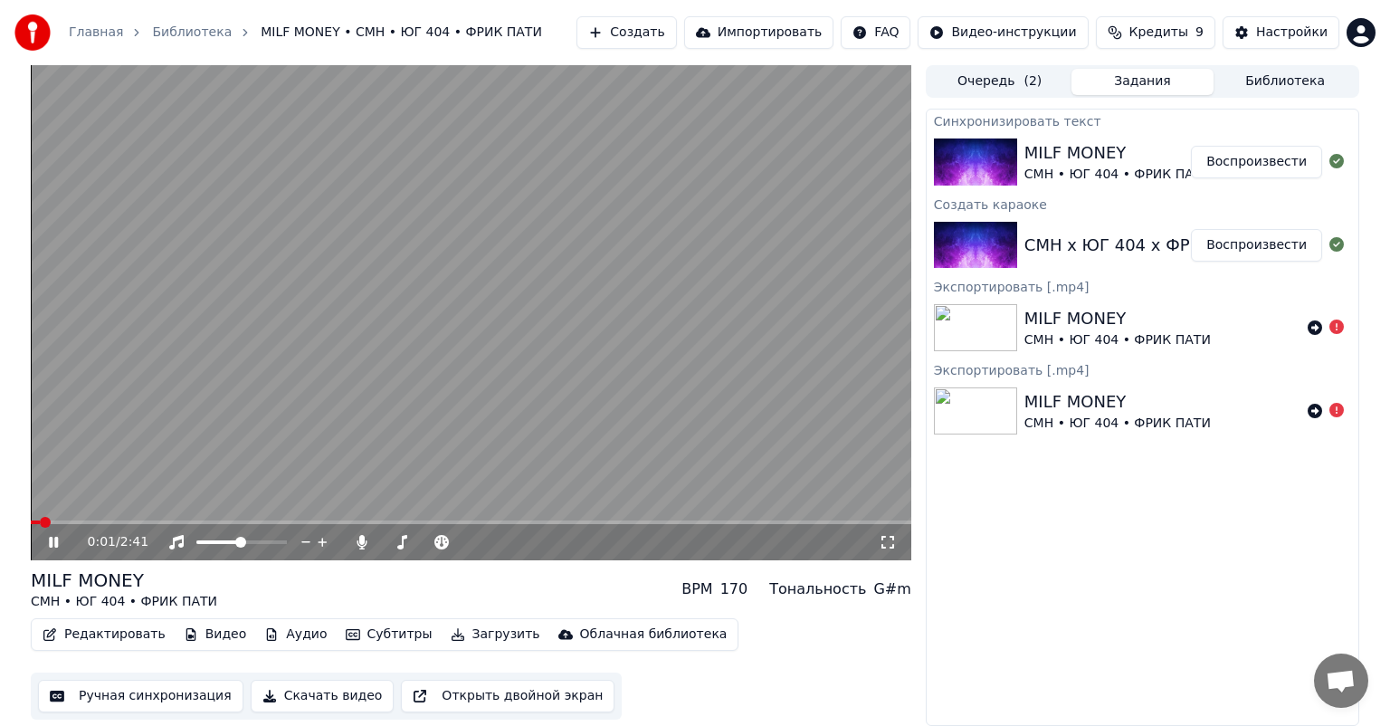
click at [64, 536] on icon at bounding box center [66, 542] width 43 height 14
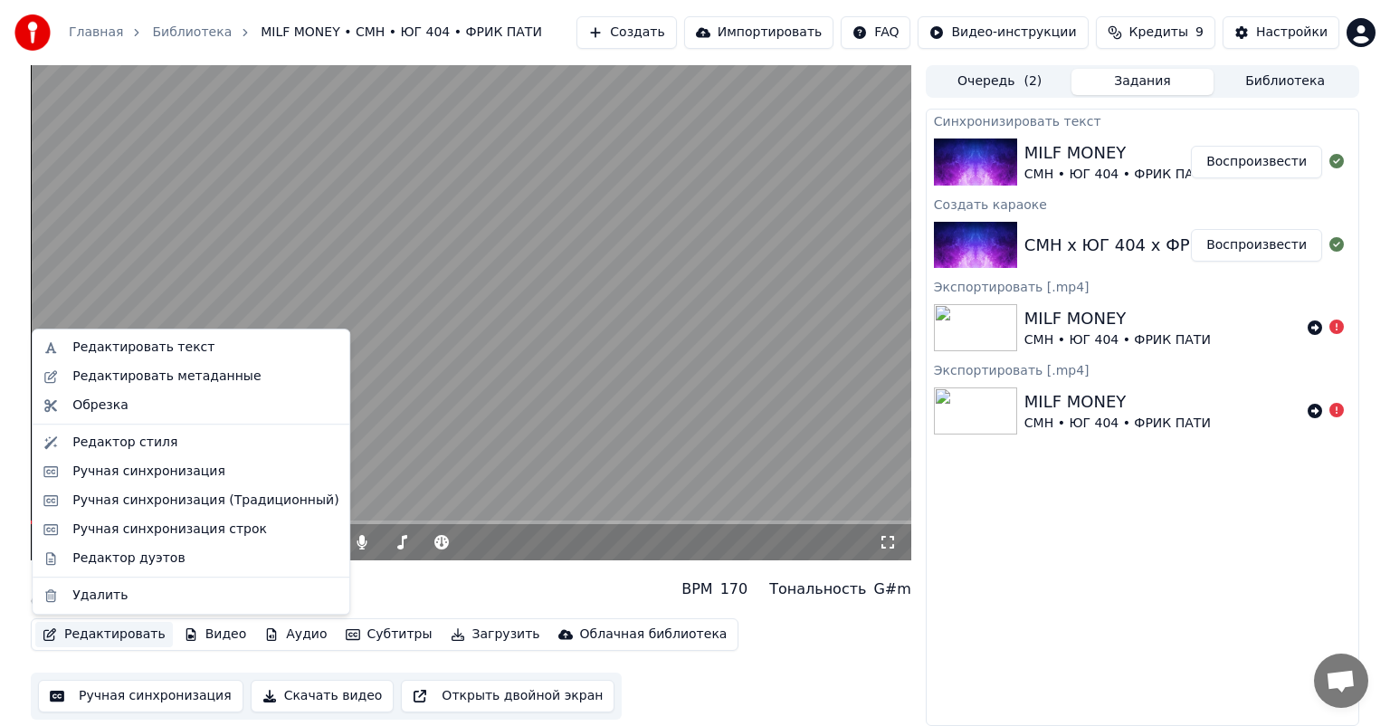
click at [144, 633] on button "Редактировать" at bounding box center [104, 634] width 138 height 25
click at [170, 345] on div "Редактировать текст" at bounding box center [143, 347] width 142 height 18
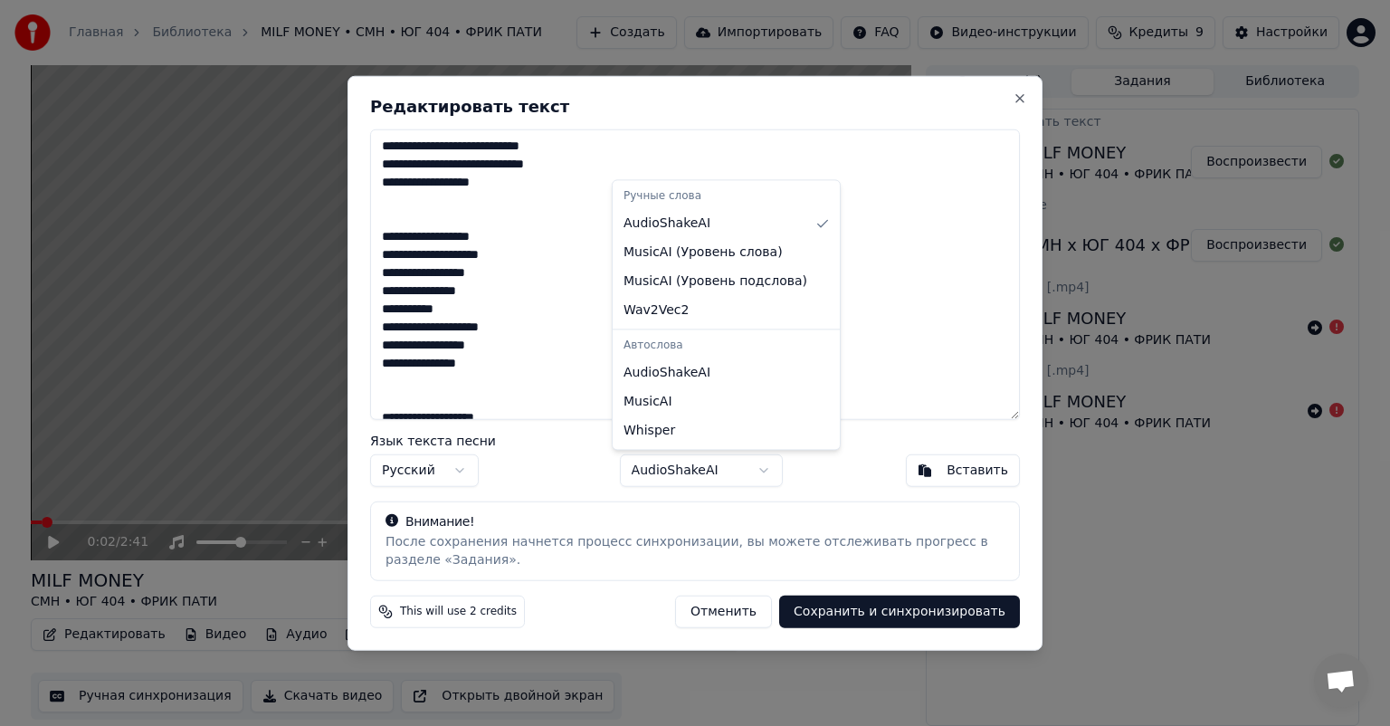
click at [738, 473] on body "Главная Библиотека MILF MONEY • CMH • ЮГ 404 • ФРИК ПАТИ Создать Импортировать …" at bounding box center [695, 363] width 1390 height 726
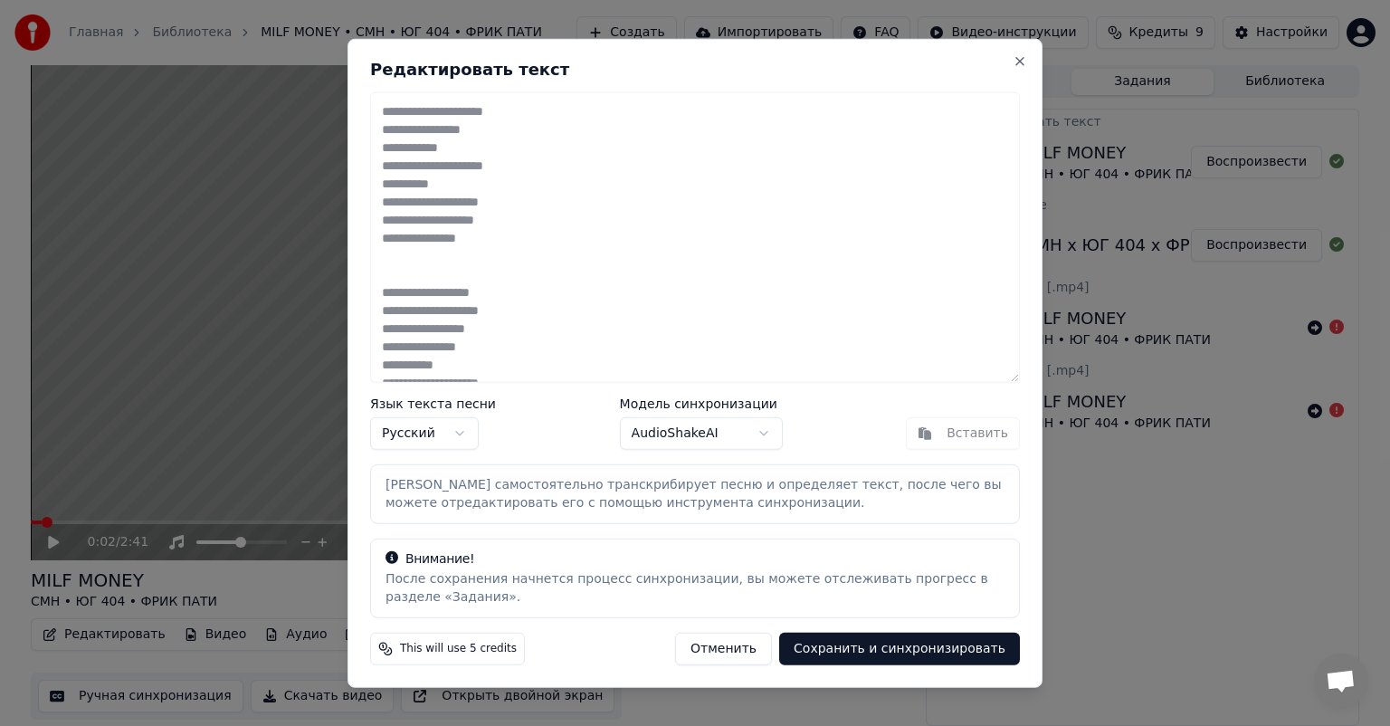
scroll to position [1447, 0]
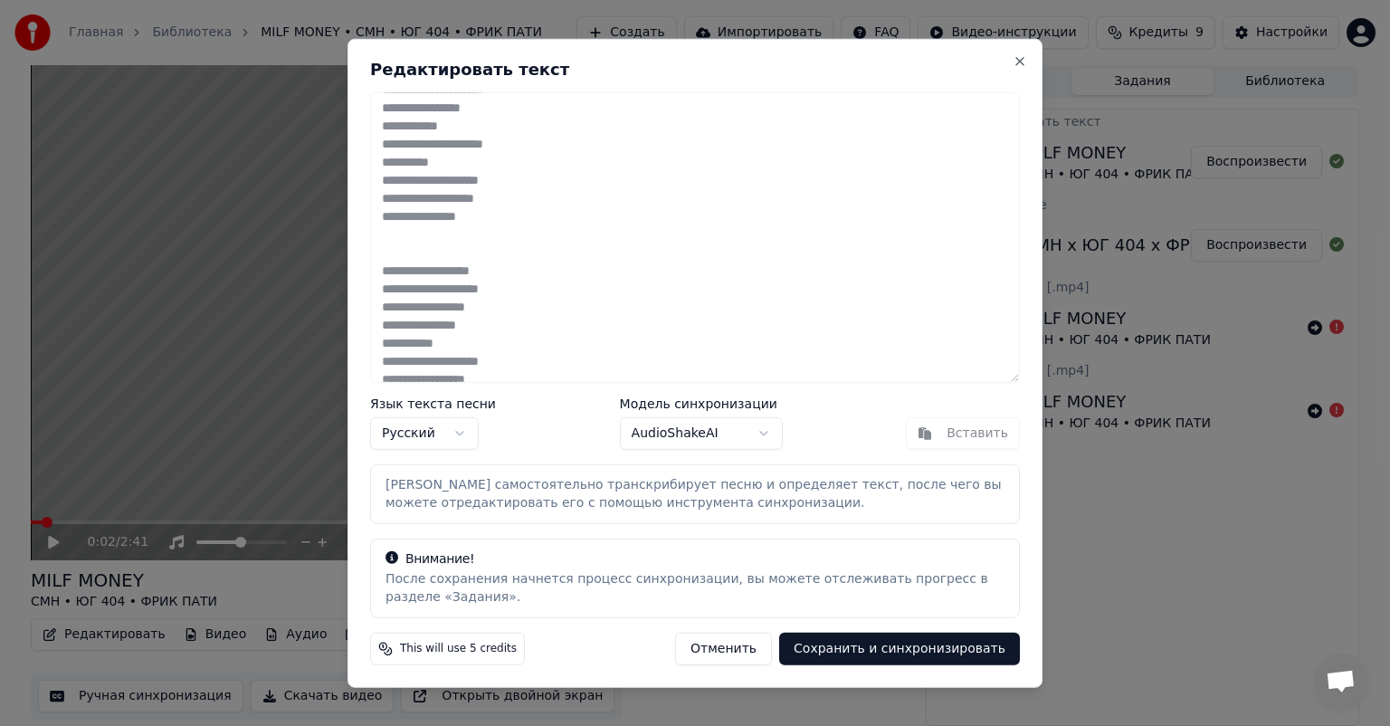
click at [852, 642] on button "Сохранить и синхронизировать" at bounding box center [899, 647] width 241 height 33
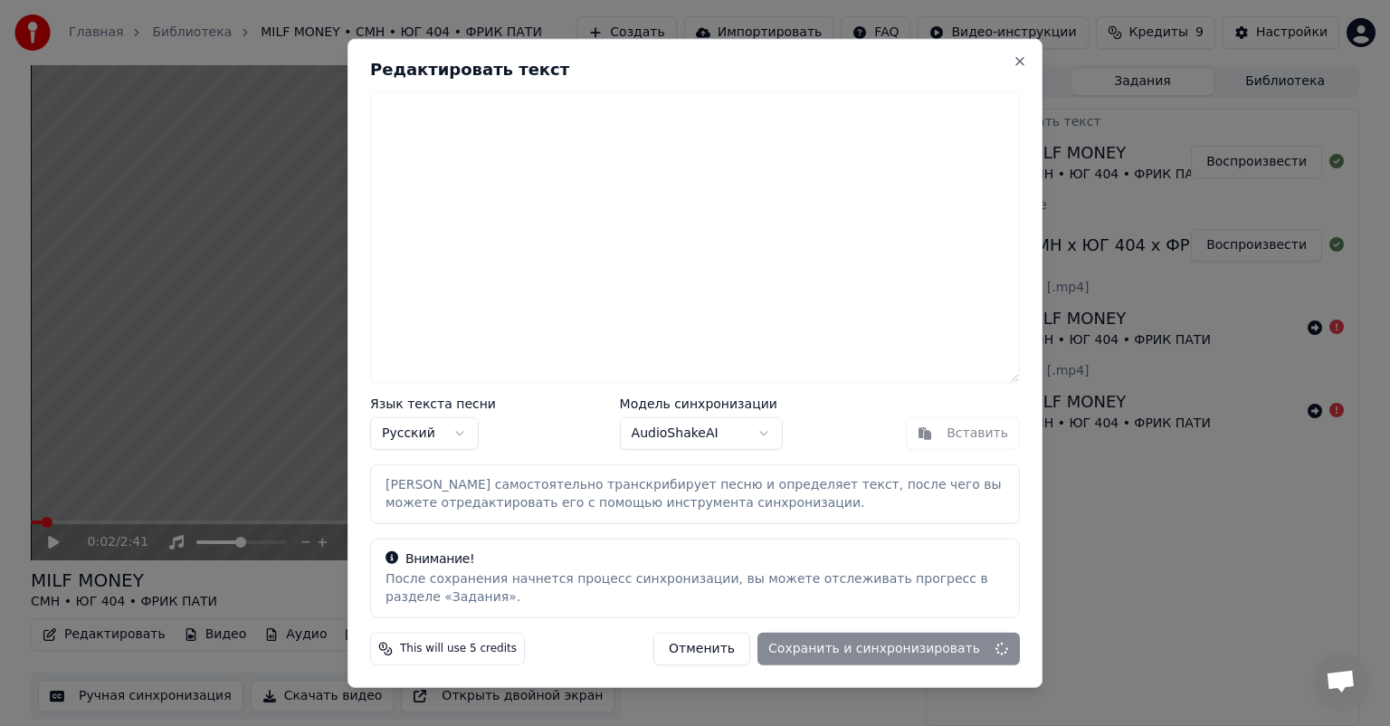
scroll to position [0, 0]
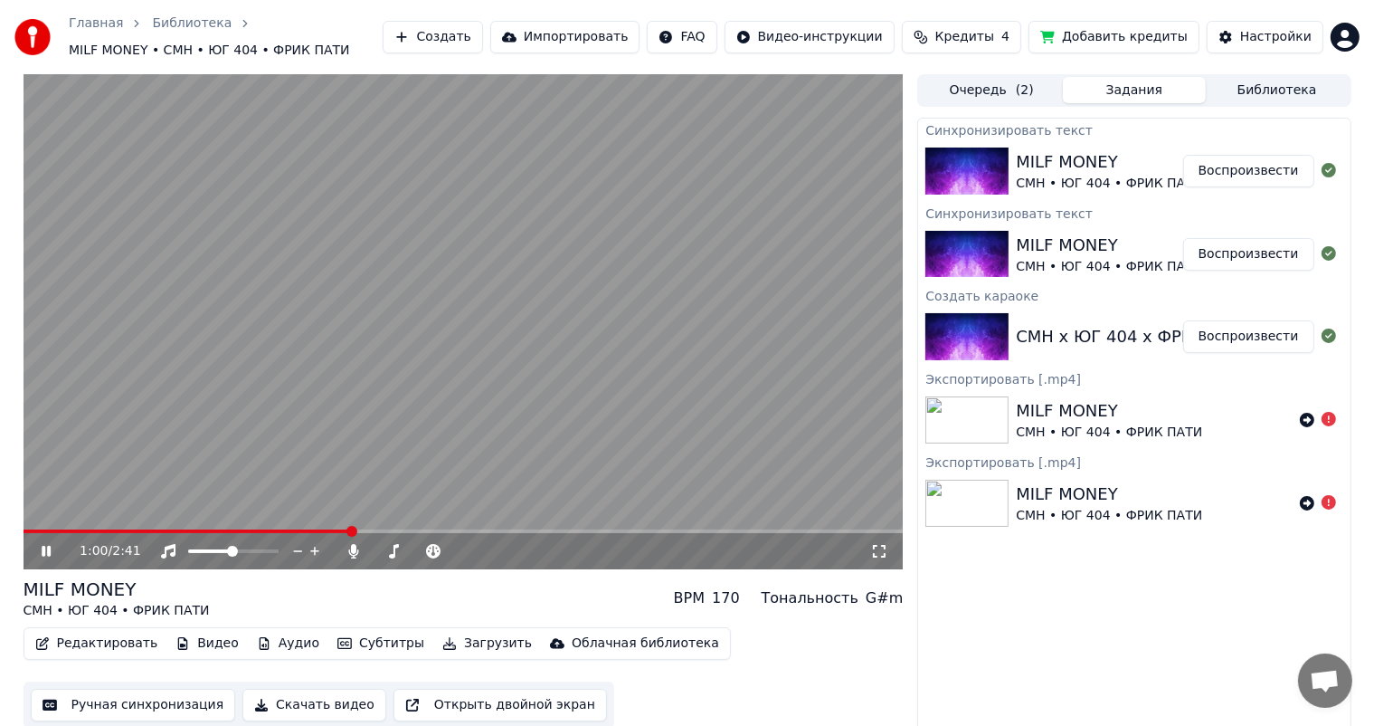
click at [549, 306] on video at bounding box center [464, 321] width 880 height 495
click at [1008, 171] on img at bounding box center [966, 170] width 83 height 47
click at [1030, 175] on div "CMH • ЮГ 404 • ФРИК ПАТИ" at bounding box center [1109, 184] width 186 height 18
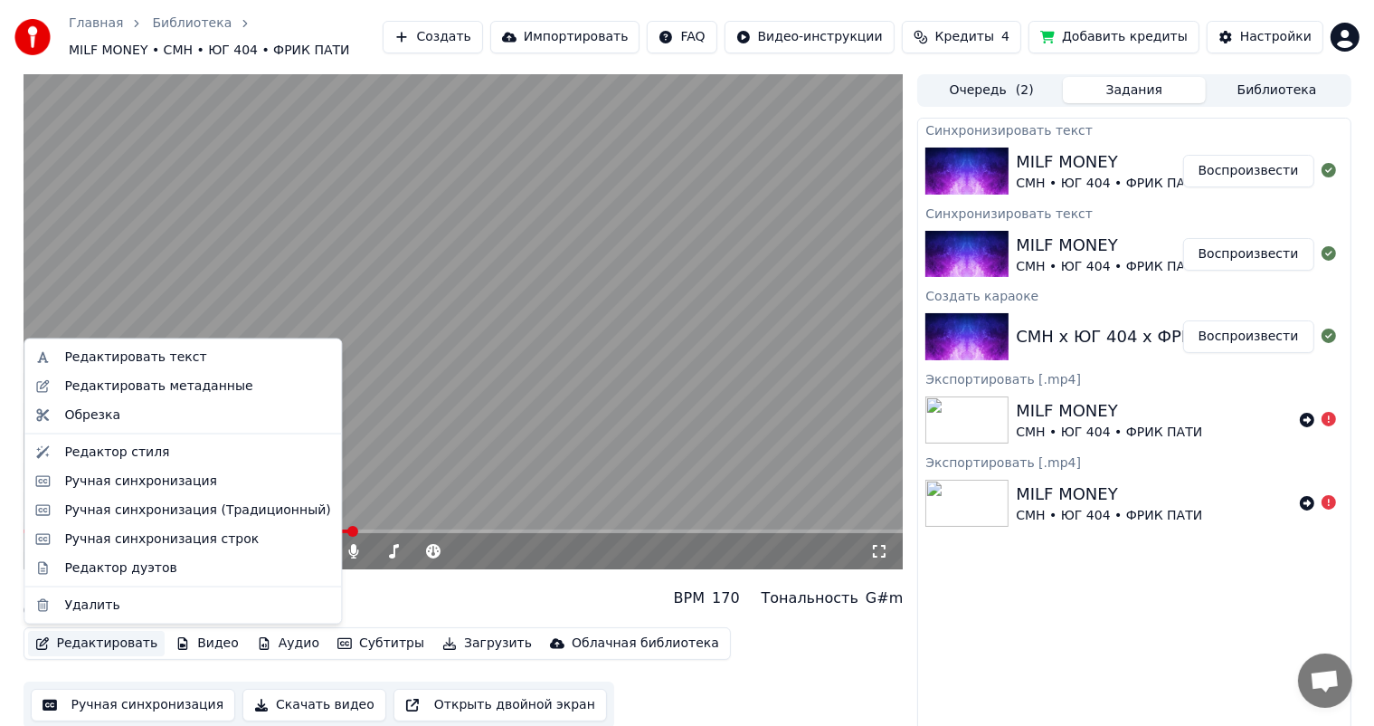
click at [143, 638] on button "Редактировать" at bounding box center [97, 643] width 138 height 25
click at [152, 358] on div "Редактировать текст" at bounding box center [135, 357] width 142 height 18
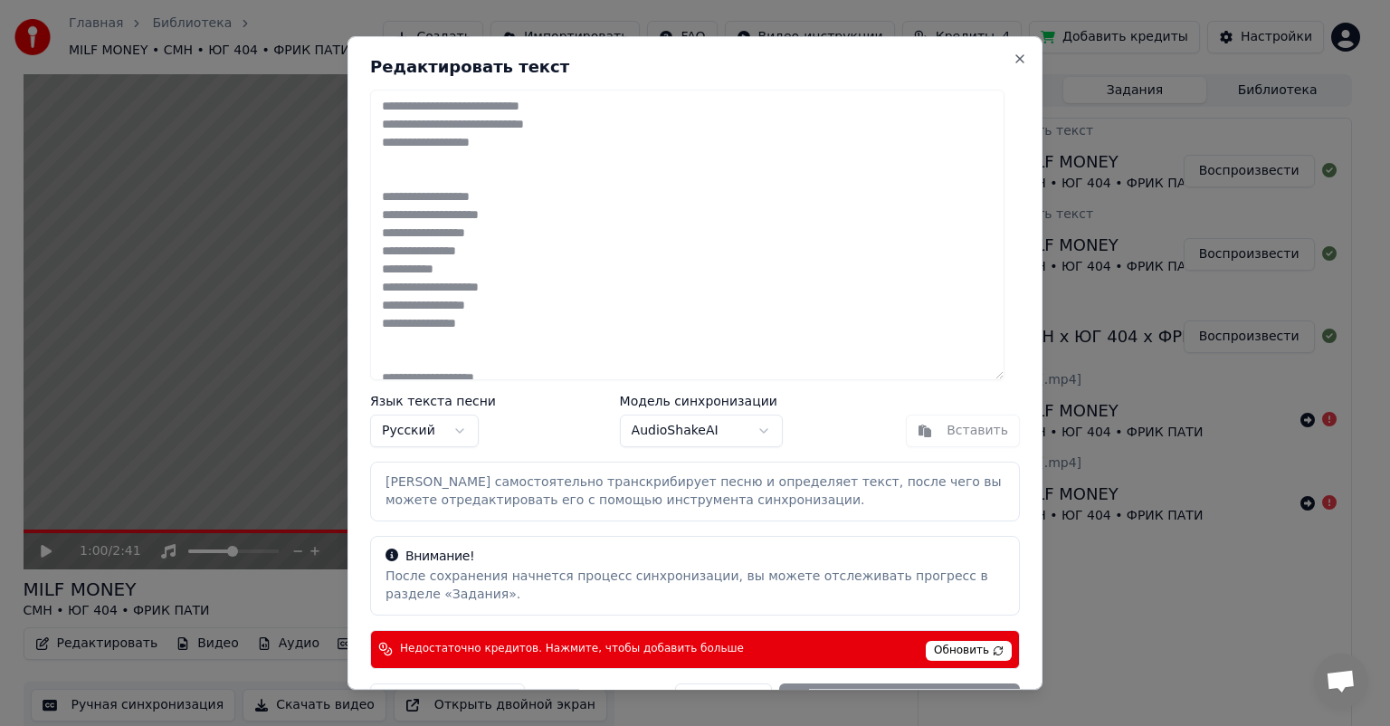
click at [665, 437] on body "Главная Библиотека MILF MONEY • CMH • ЮГ 404 • ФРИК ПАТИ Создать Импортировать …" at bounding box center [687, 363] width 1374 height 726
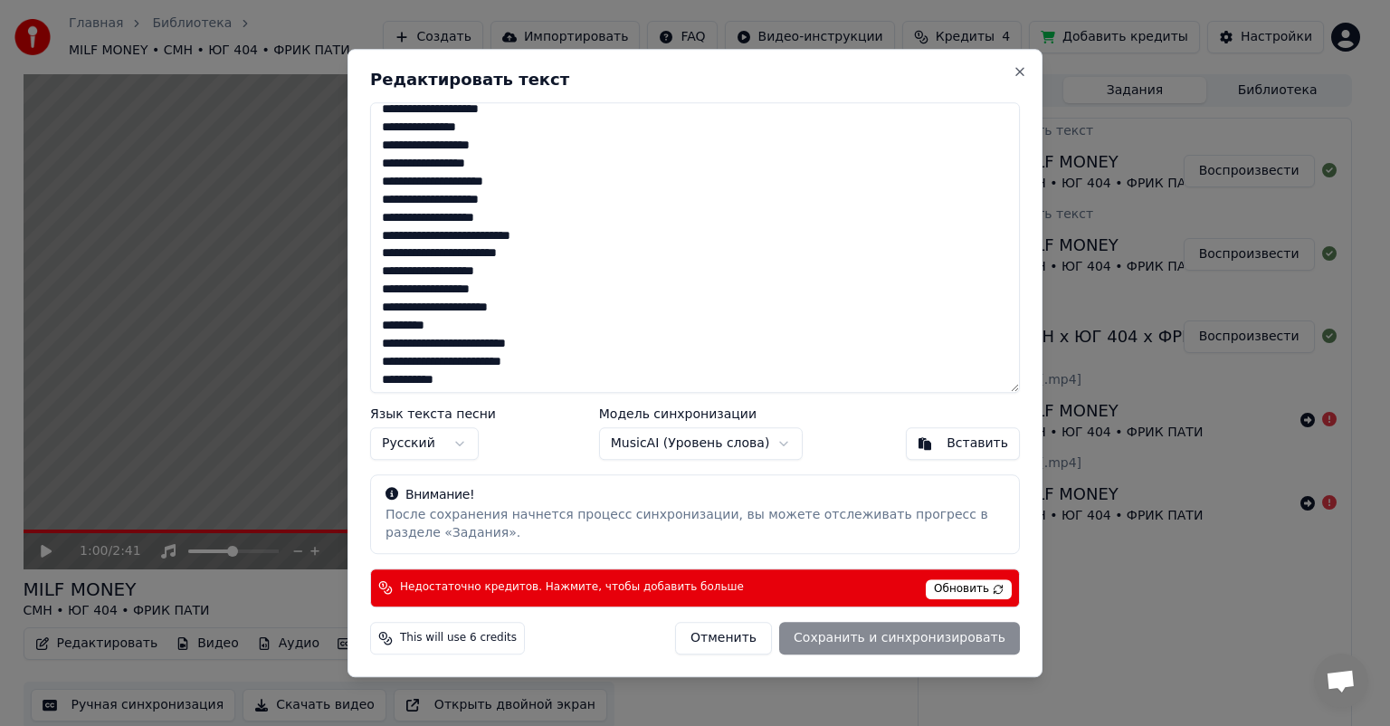
scroll to position [543, 0]
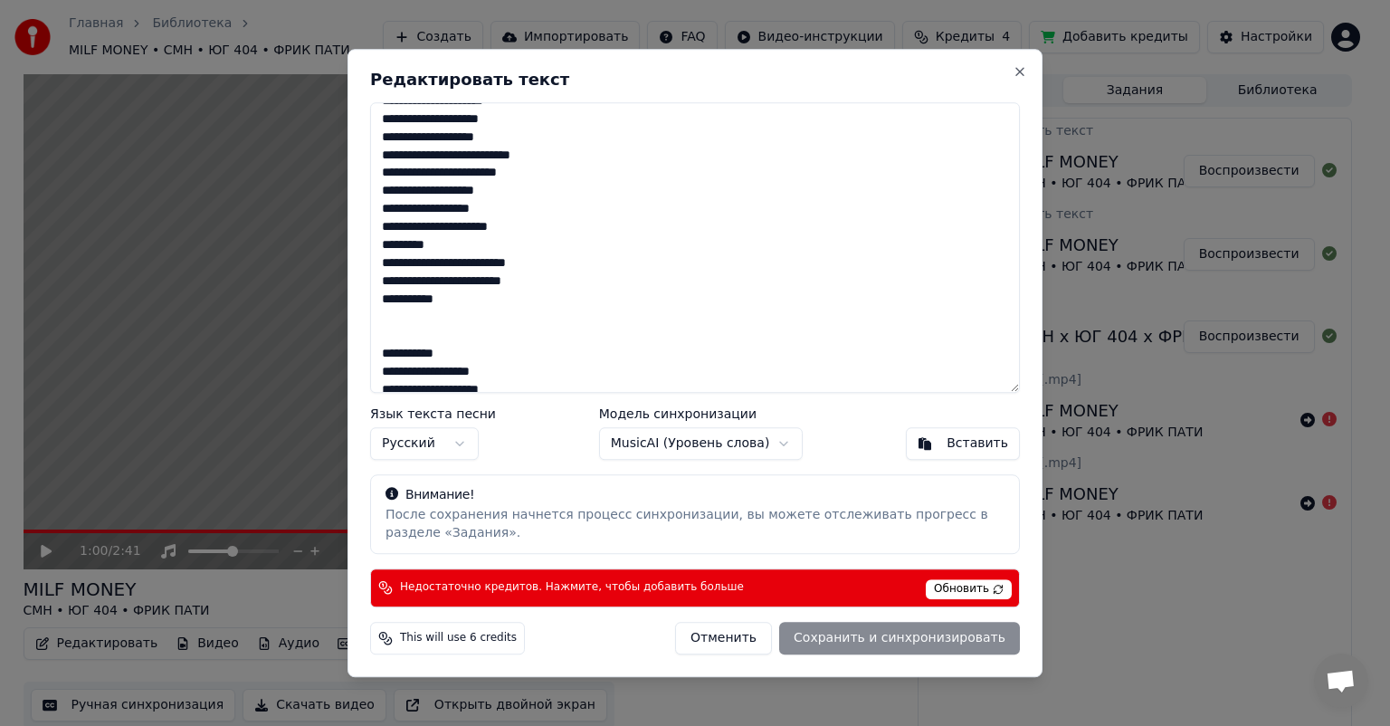
click at [659, 438] on body "Главная Библиотека MILF MONEY • CMH • ЮГ 404 • ФРИК ПАТИ Создать Импортировать …" at bounding box center [687, 363] width 1374 height 726
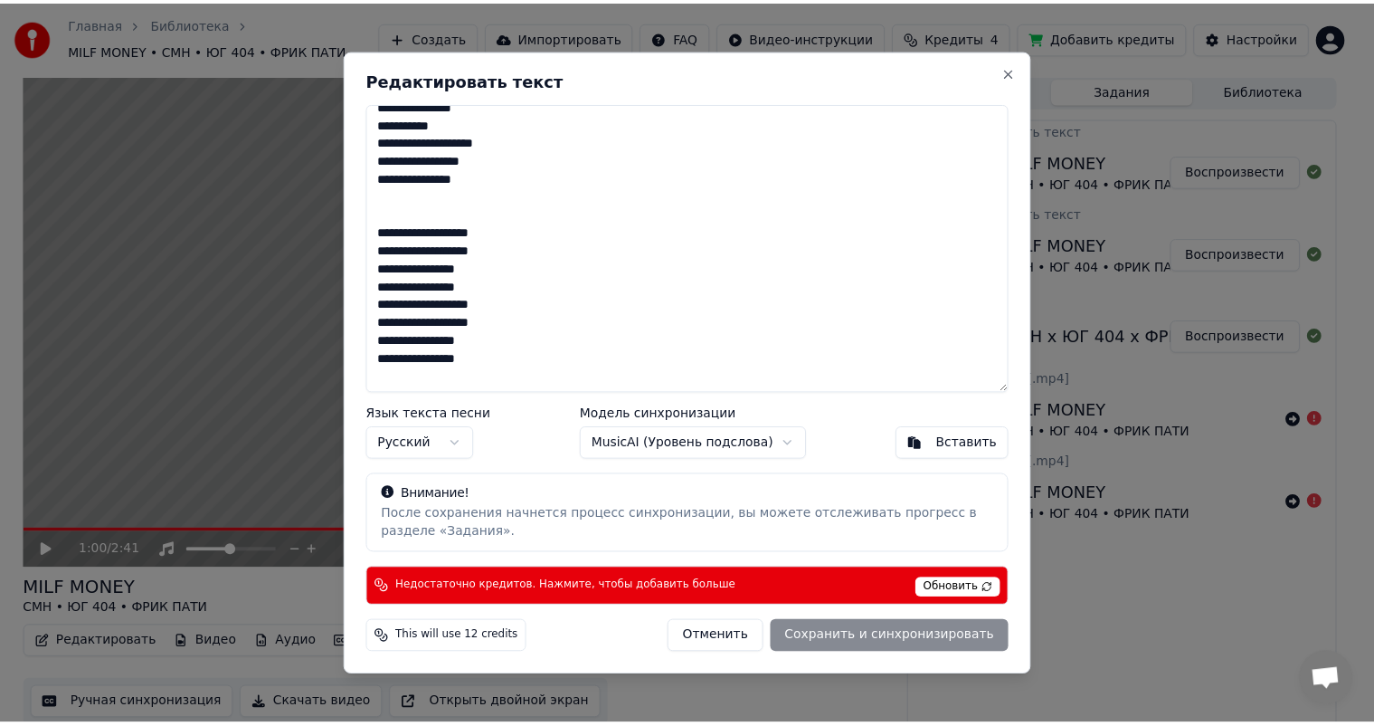
scroll to position [905, 0]
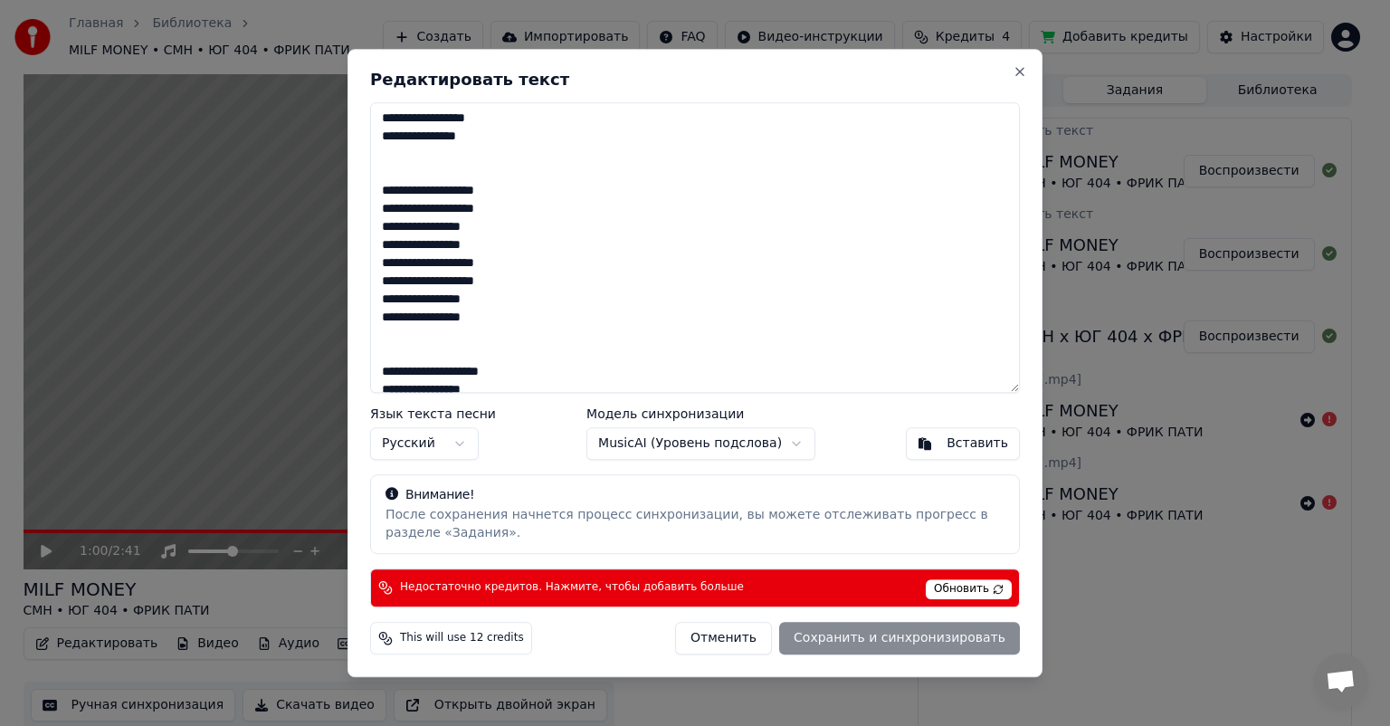
click at [950, 593] on span "Обновить" at bounding box center [968, 589] width 86 height 20
click at [698, 446] on body "Главная Библиотека MILF MONEY • CMH • ЮГ 404 • ФРИК ПАТИ Создать Импортировать …" at bounding box center [687, 363] width 1374 height 726
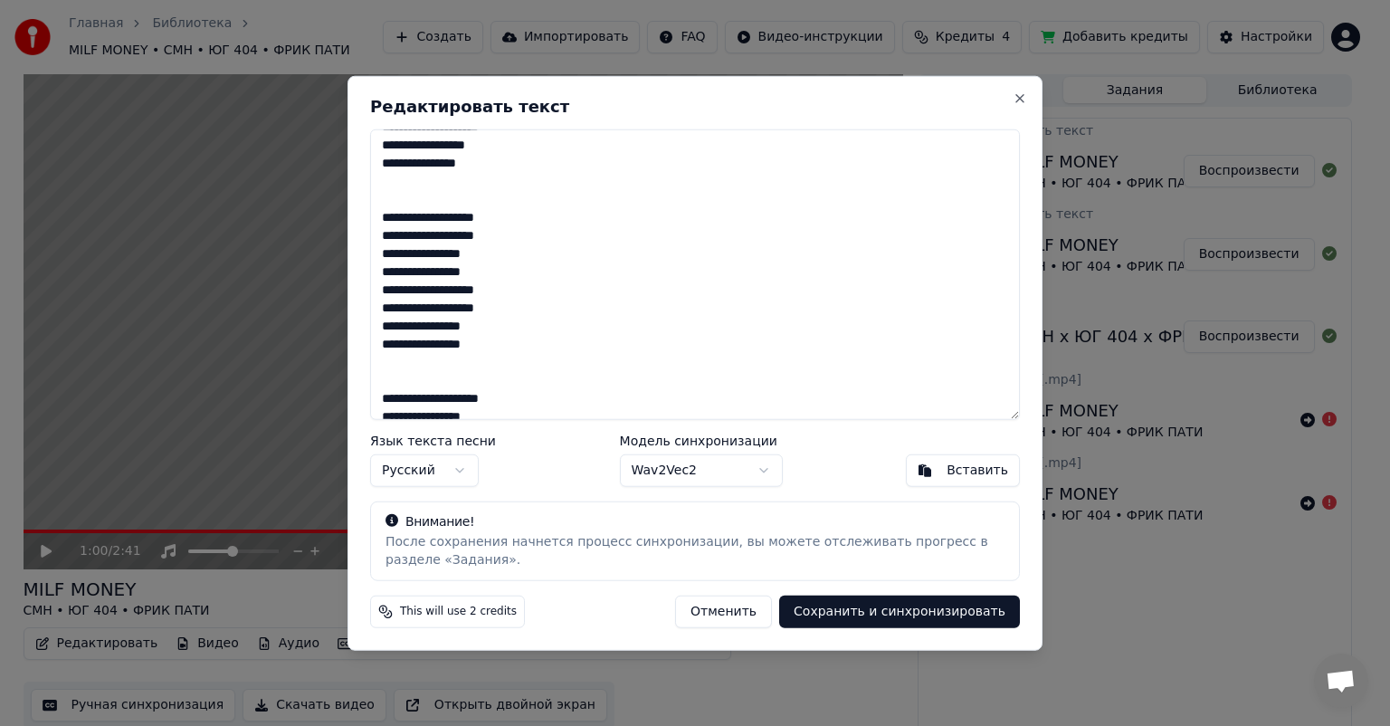
click at [863, 612] on button "Сохранить и синхронизировать" at bounding box center [899, 610] width 241 height 33
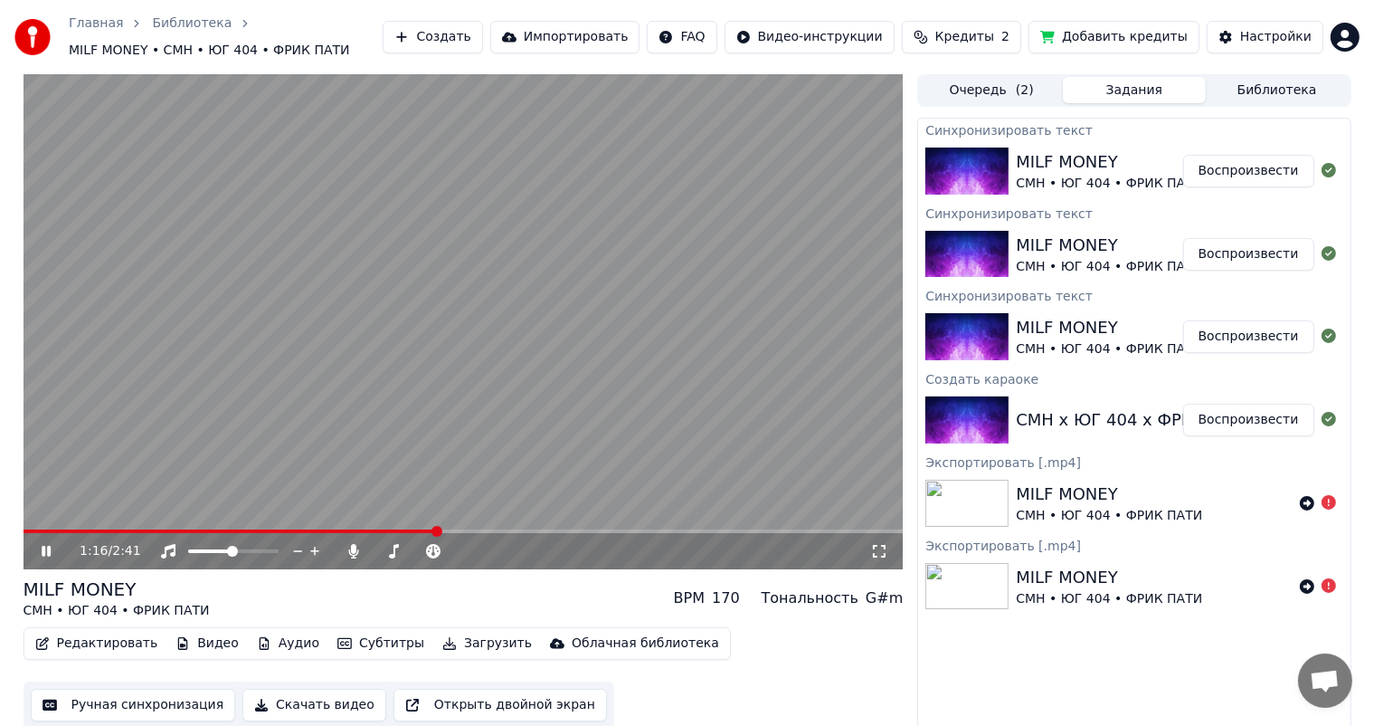
click at [536, 355] on video at bounding box center [464, 321] width 880 height 495
click at [981, 340] on img at bounding box center [966, 336] width 83 height 47
click at [964, 330] on img at bounding box center [966, 336] width 83 height 47
